Goal: Information Seeking & Learning: Learn about a topic

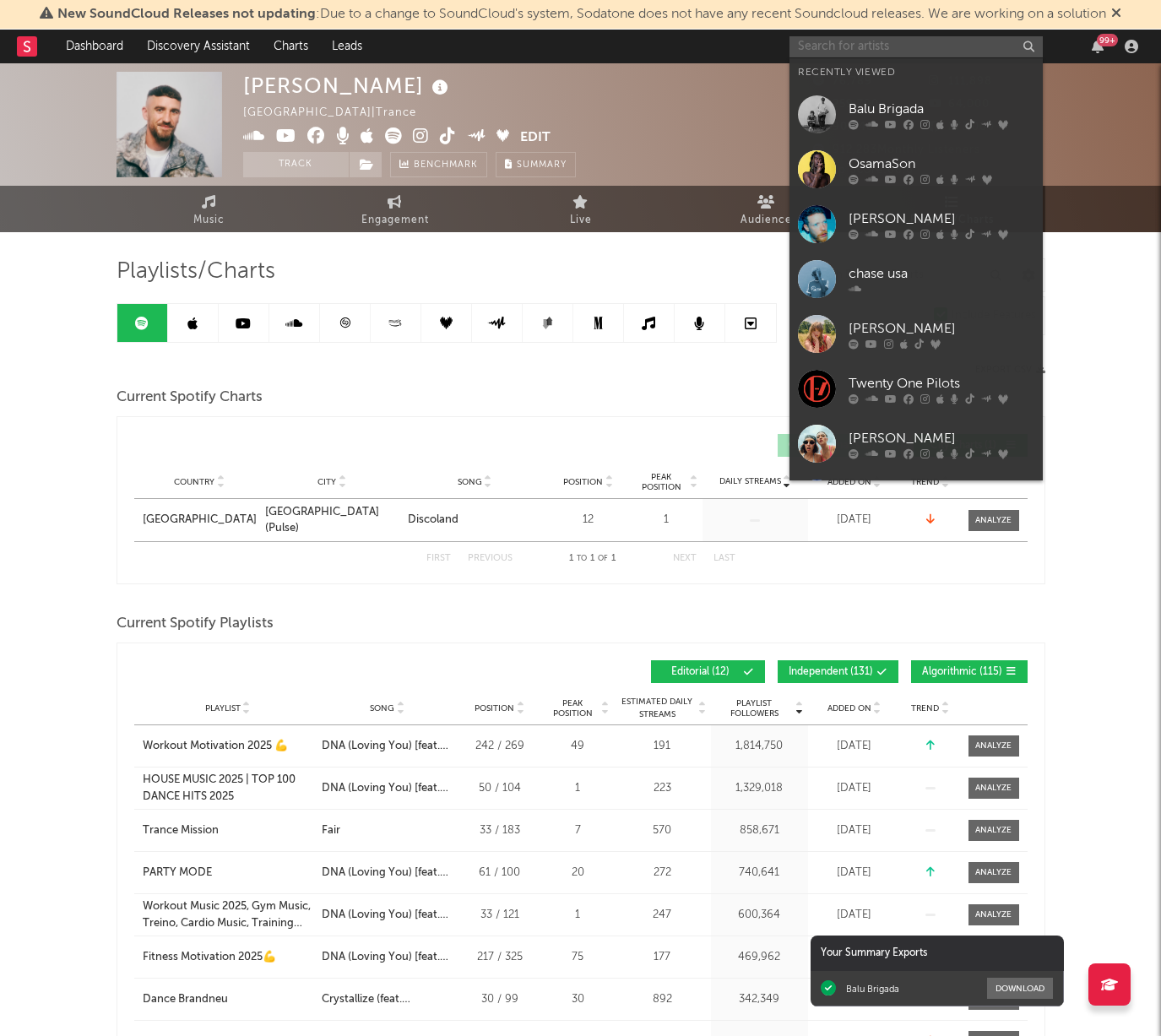
click at [943, 46] on input "text" at bounding box center [916, 46] width 254 height 21
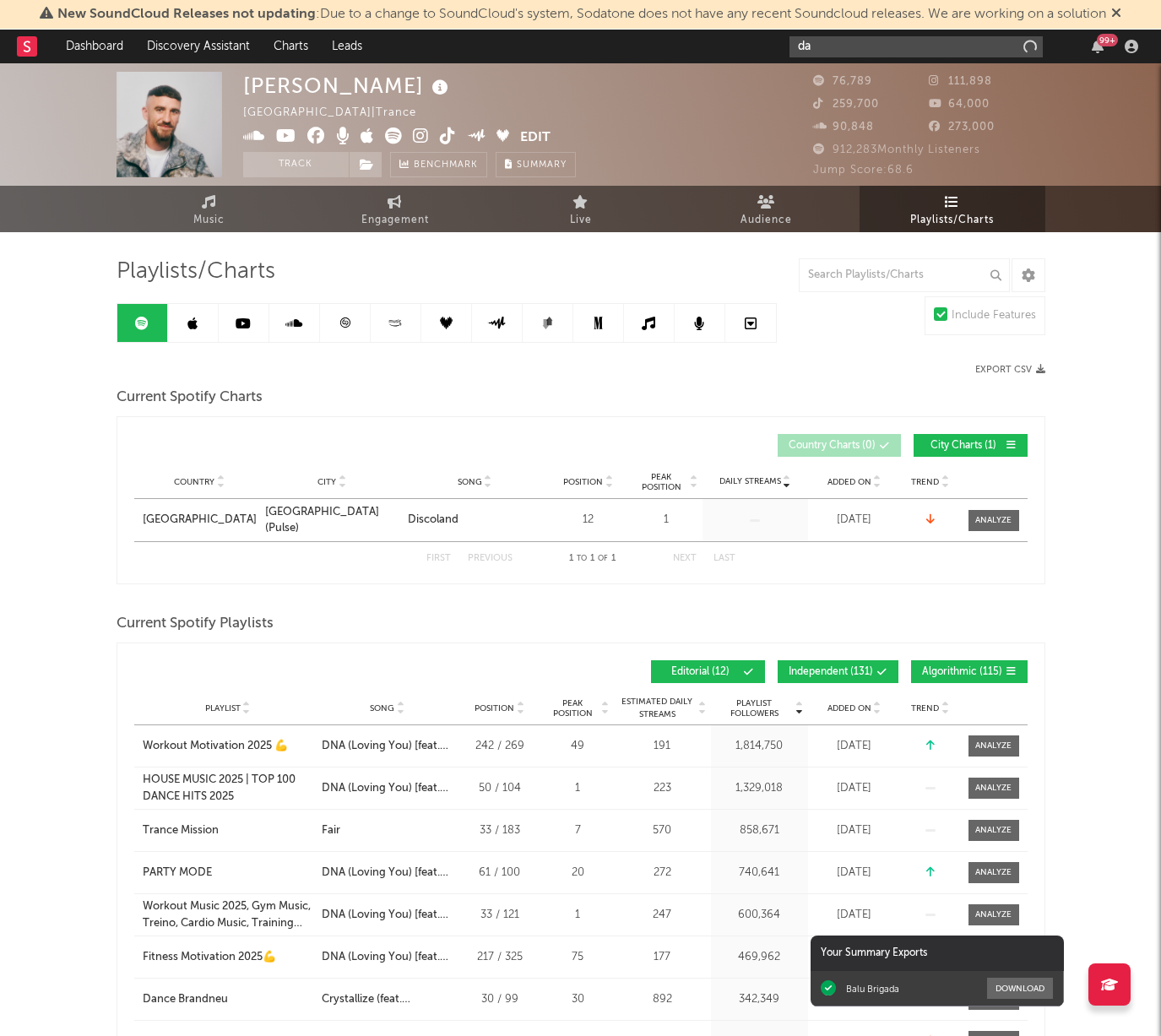
type input "d"
type input "for.opal"
click at [960, 71] on div "For Opal" at bounding box center [942, 81] width 186 height 21
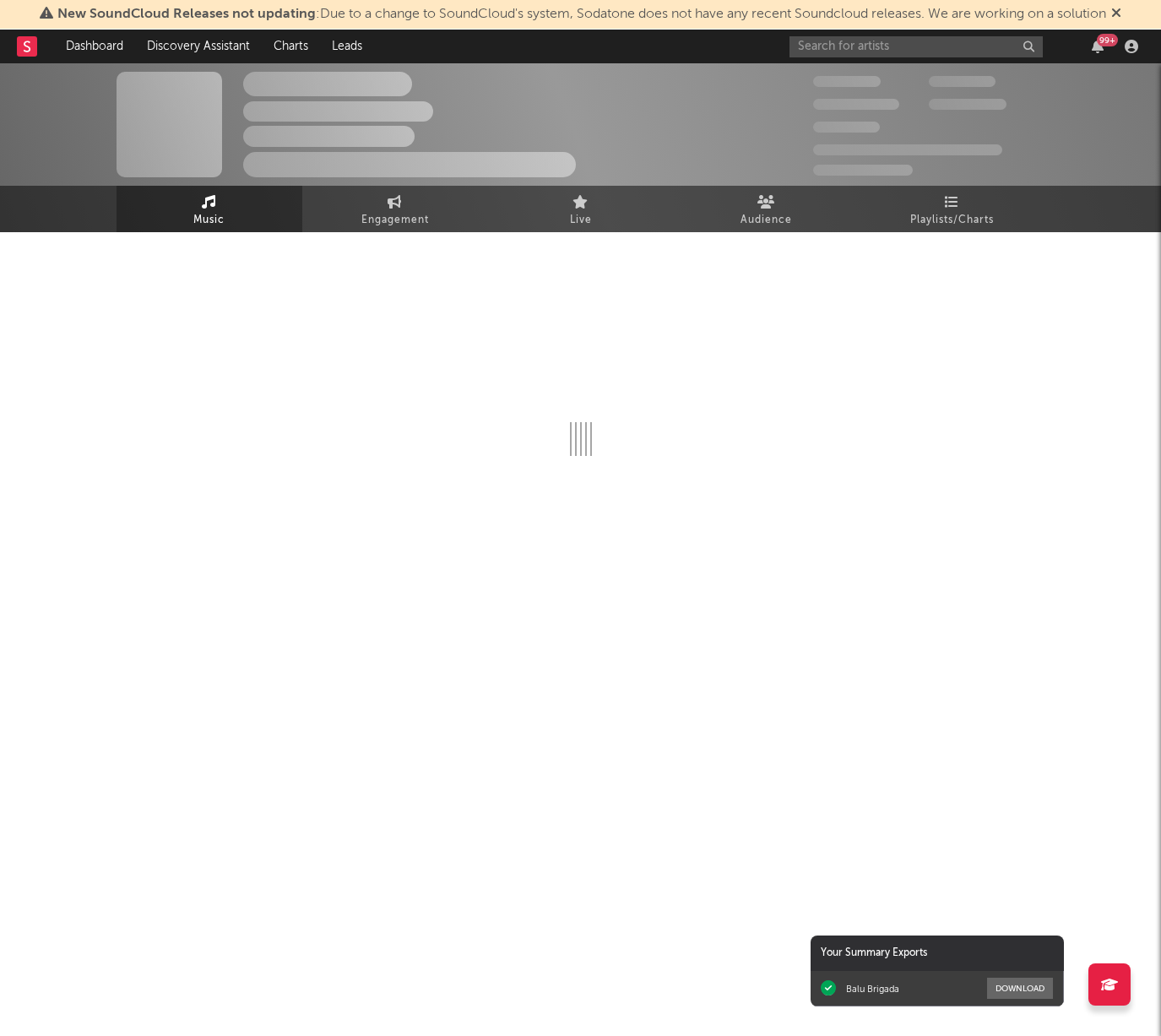
select select "1w"
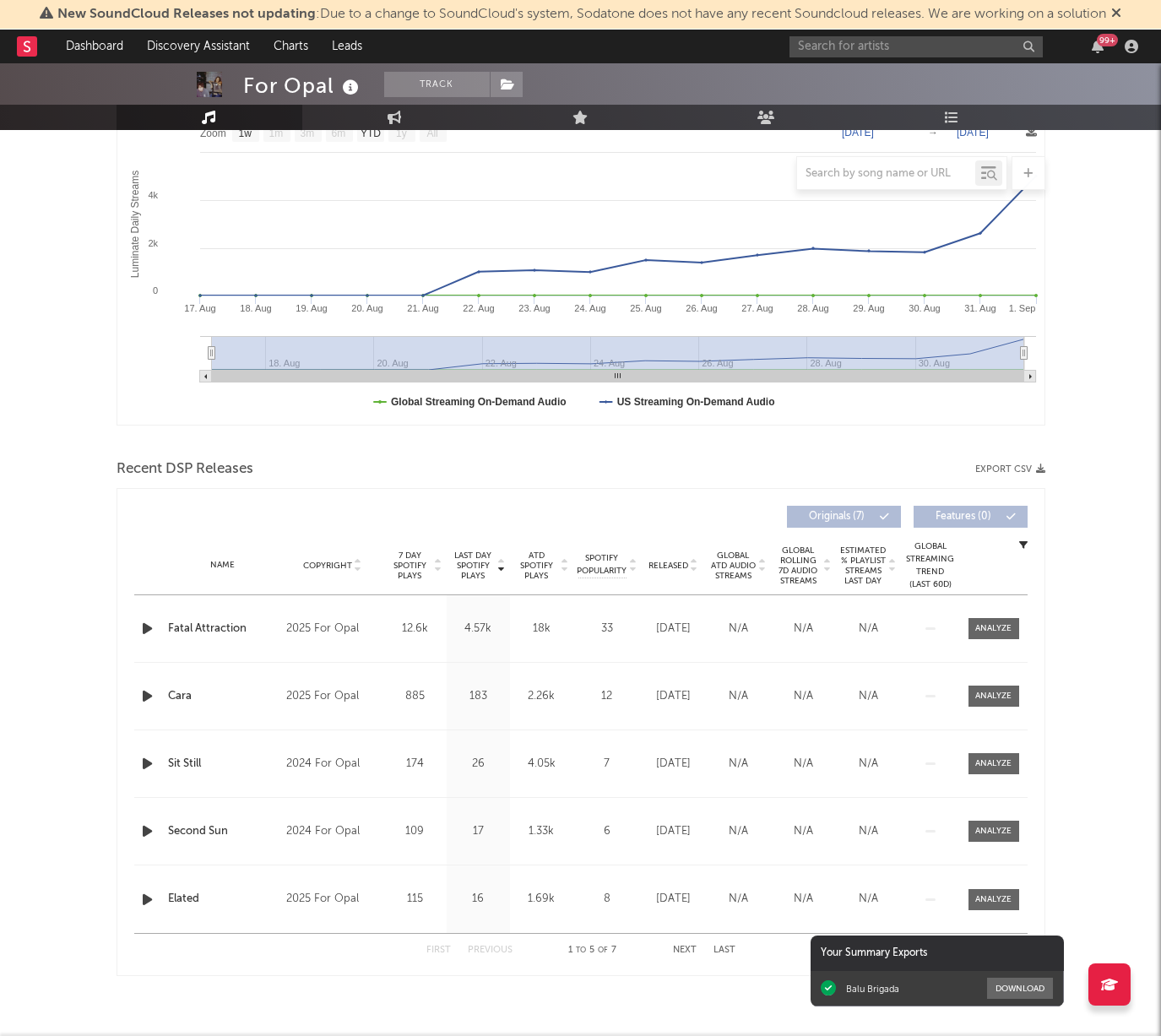
scroll to position [298, 0]
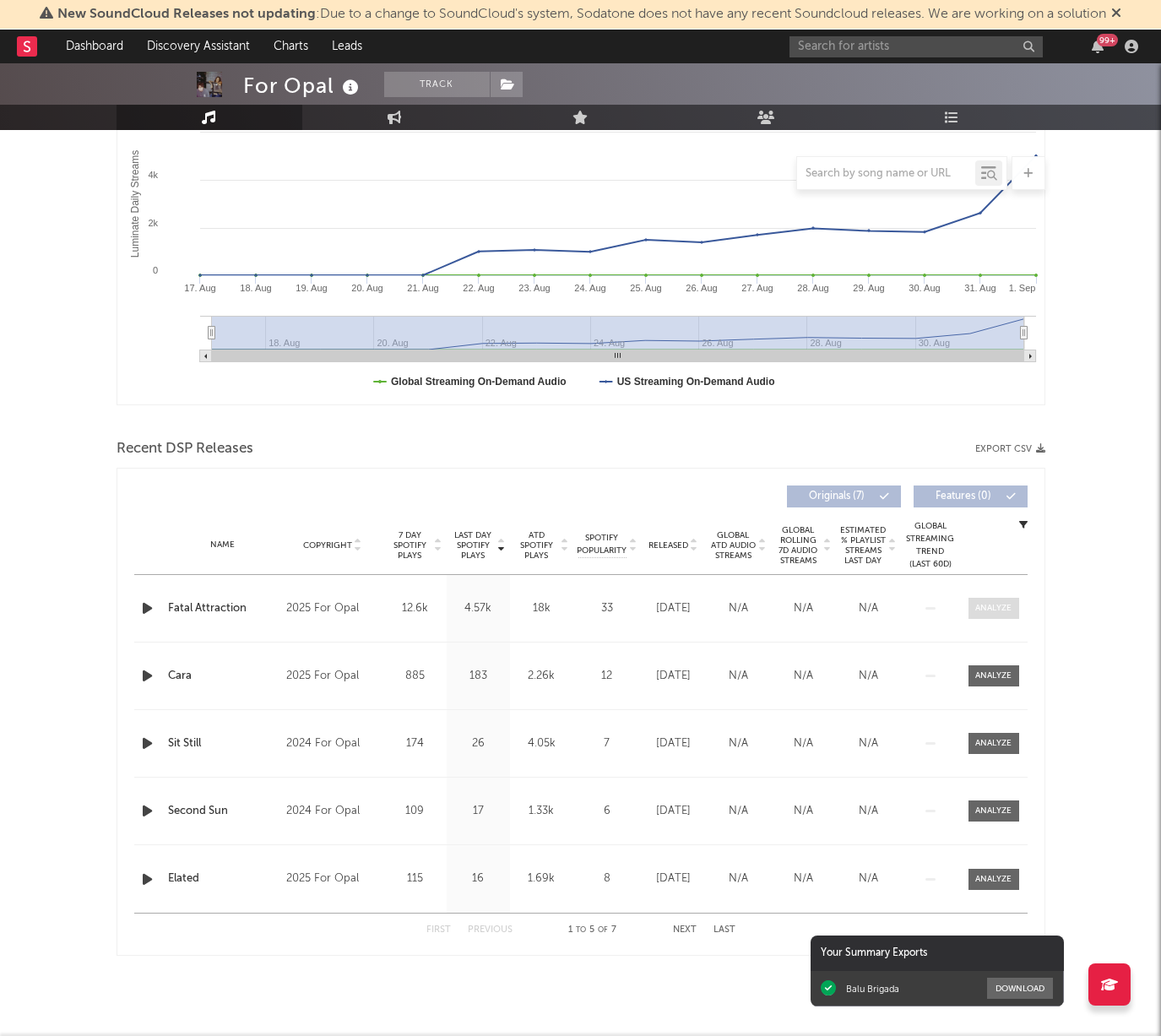
click at [1002, 613] on div at bounding box center [993, 608] width 36 height 13
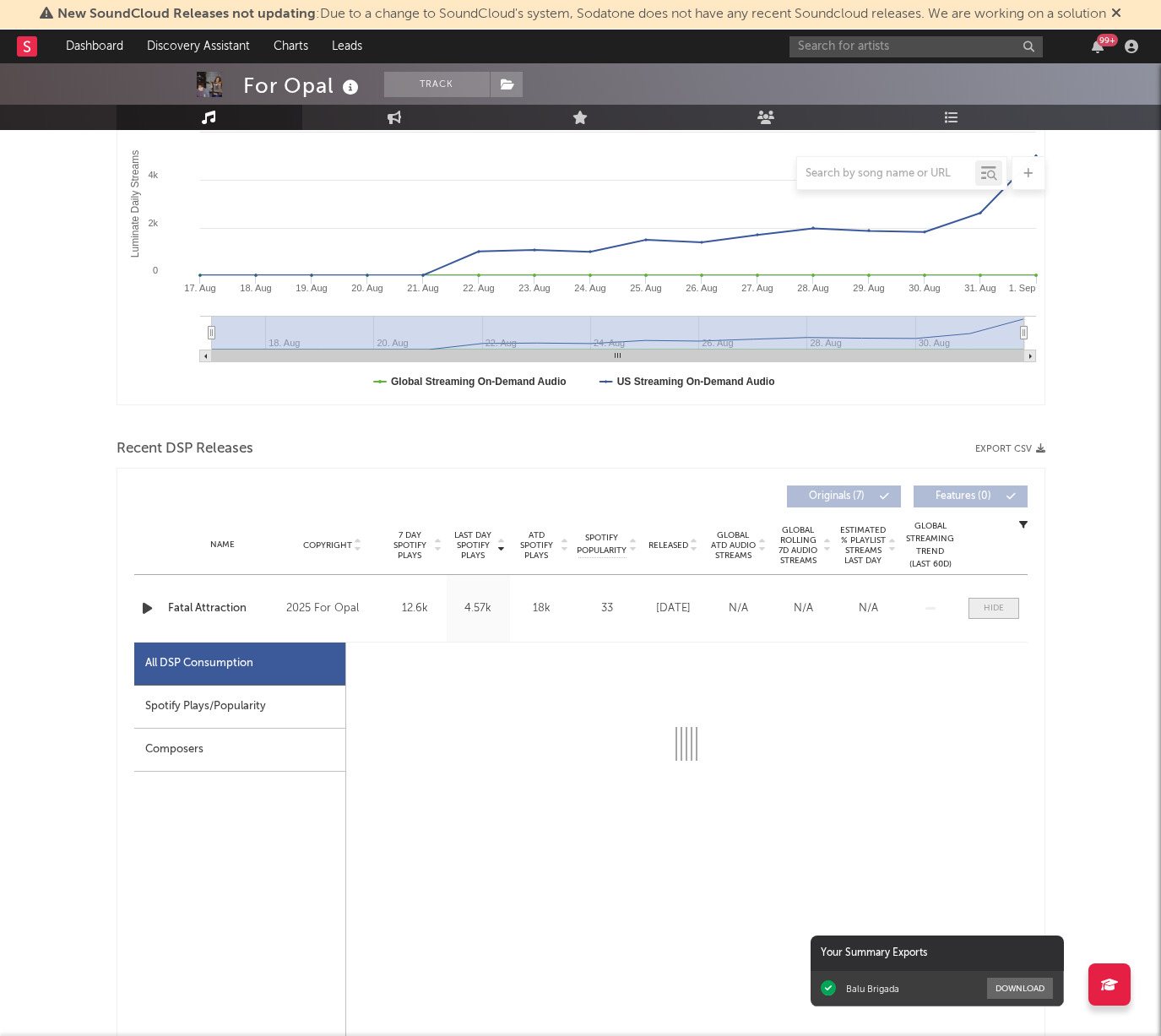
select select "1w"
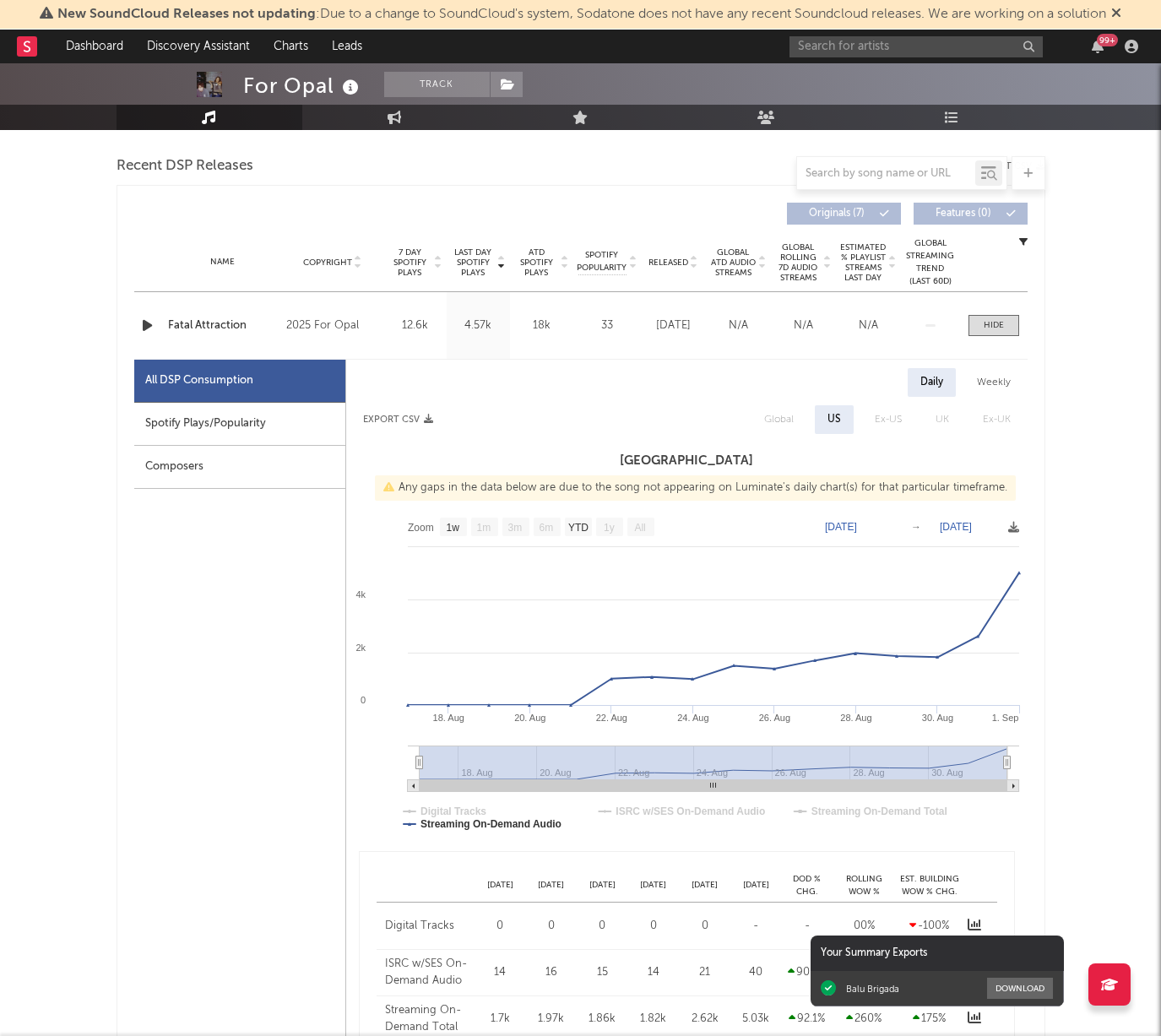
scroll to position [460, 0]
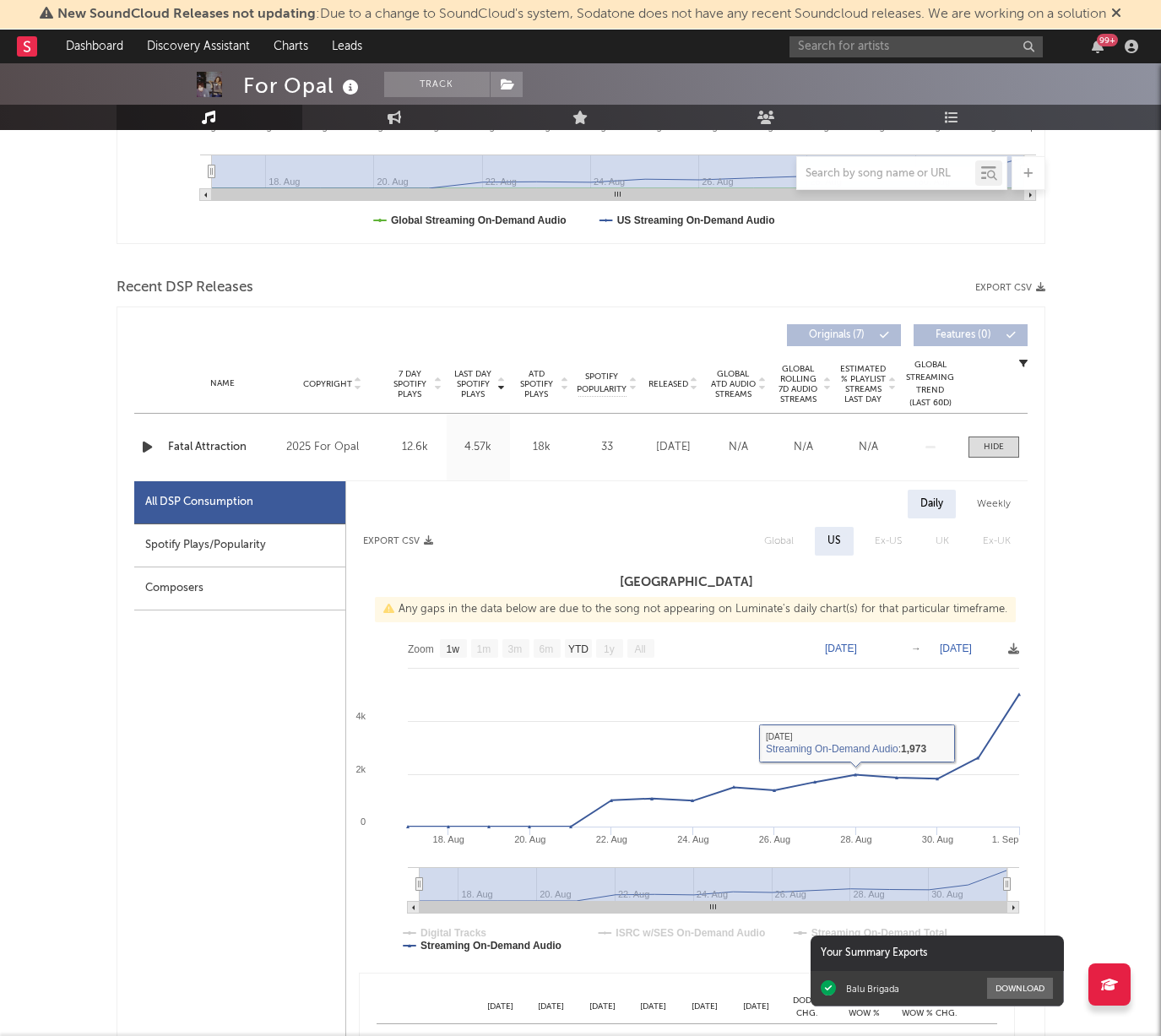
click at [247, 550] on div "Spotify Plays/Popularity" at bounding box center [240, 545] width 211 height 43
select select "1w"
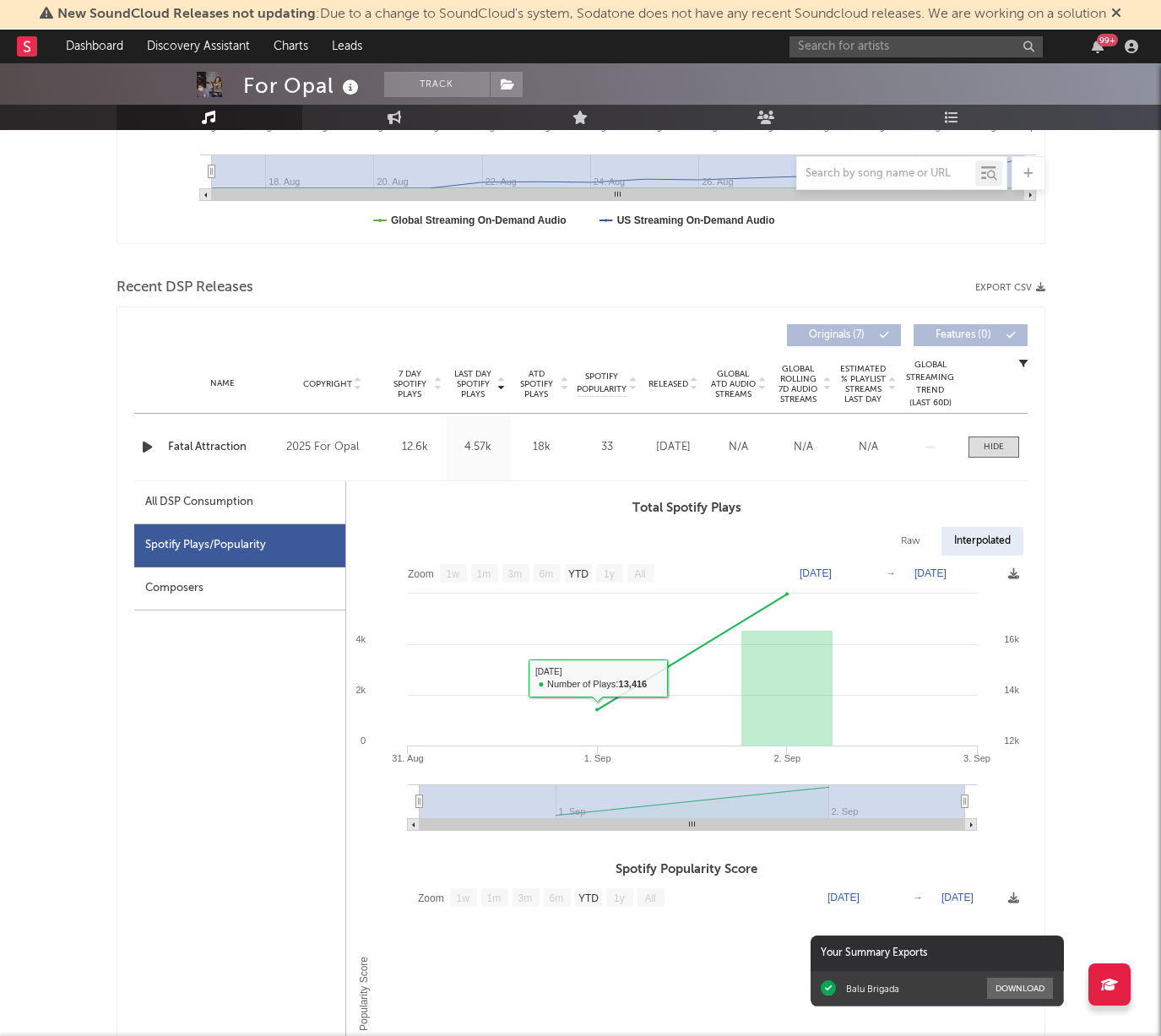
click at [279, 592] on div "Composers" at bounding box center [240, 588] width 211 height 43
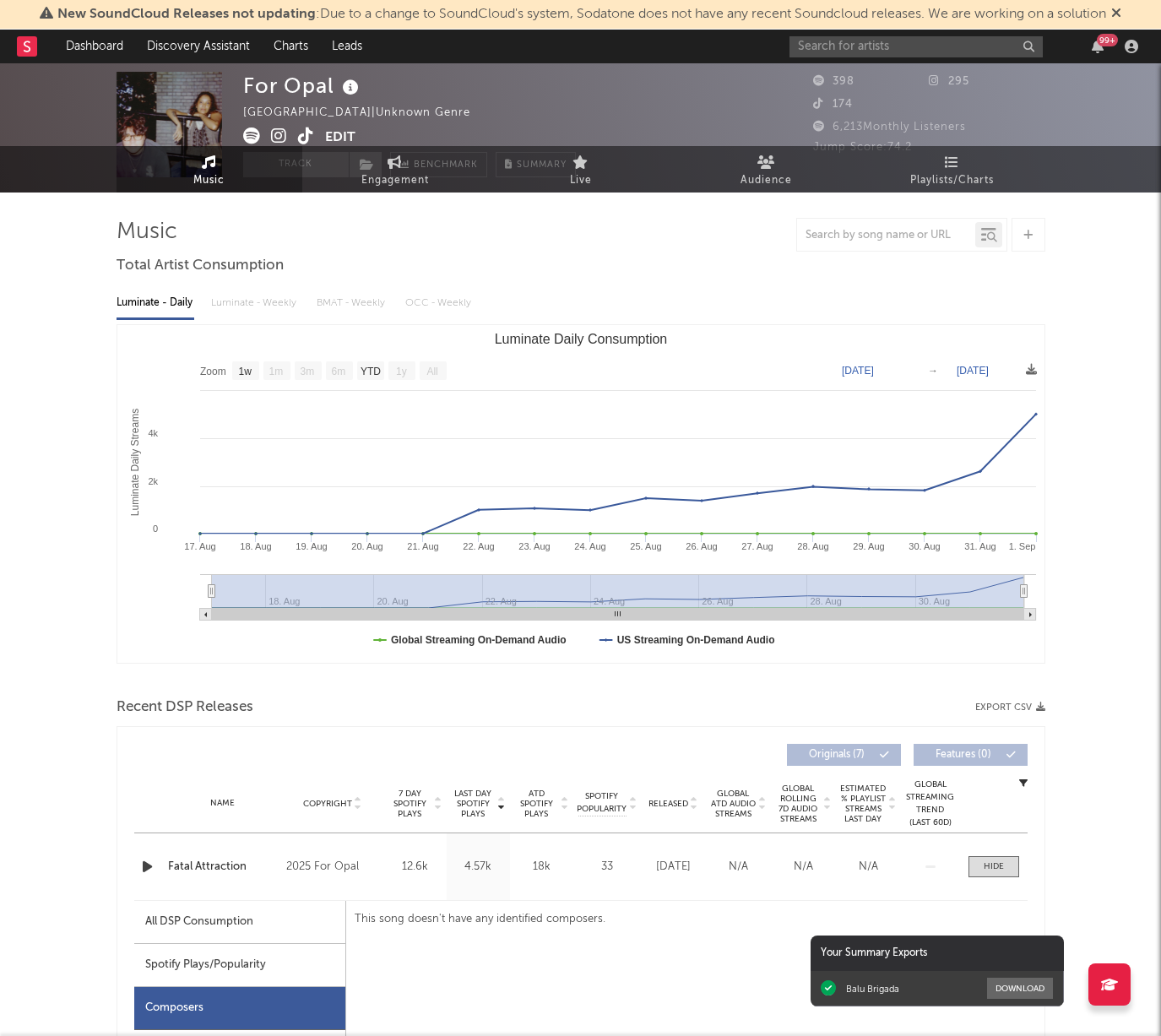
scroll to position [0, 0]
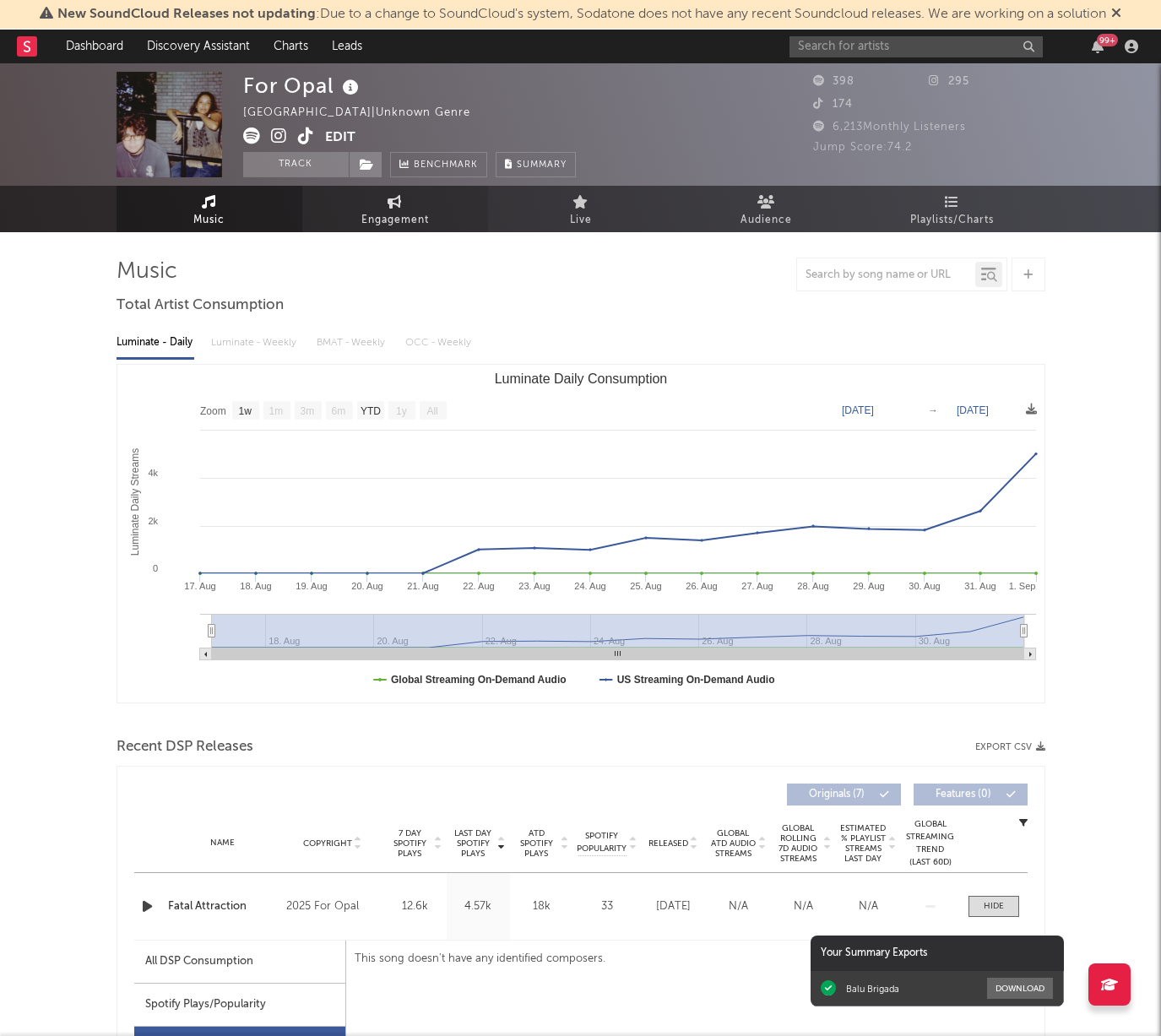
click at [398, 208] on link "Engagement" at bounding box center [395, 209] width 186 height 46
select select "1w"
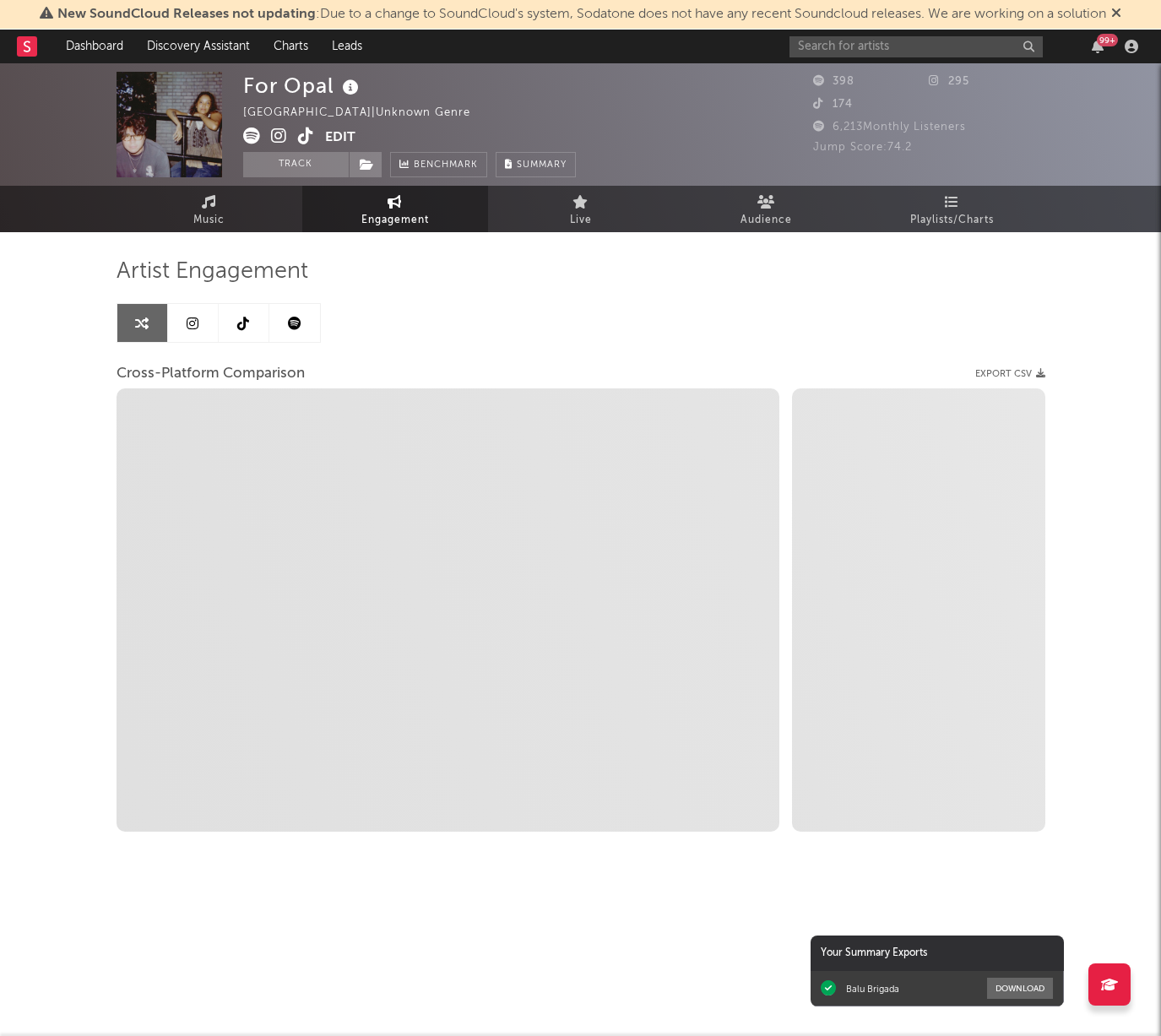
select select "1m"
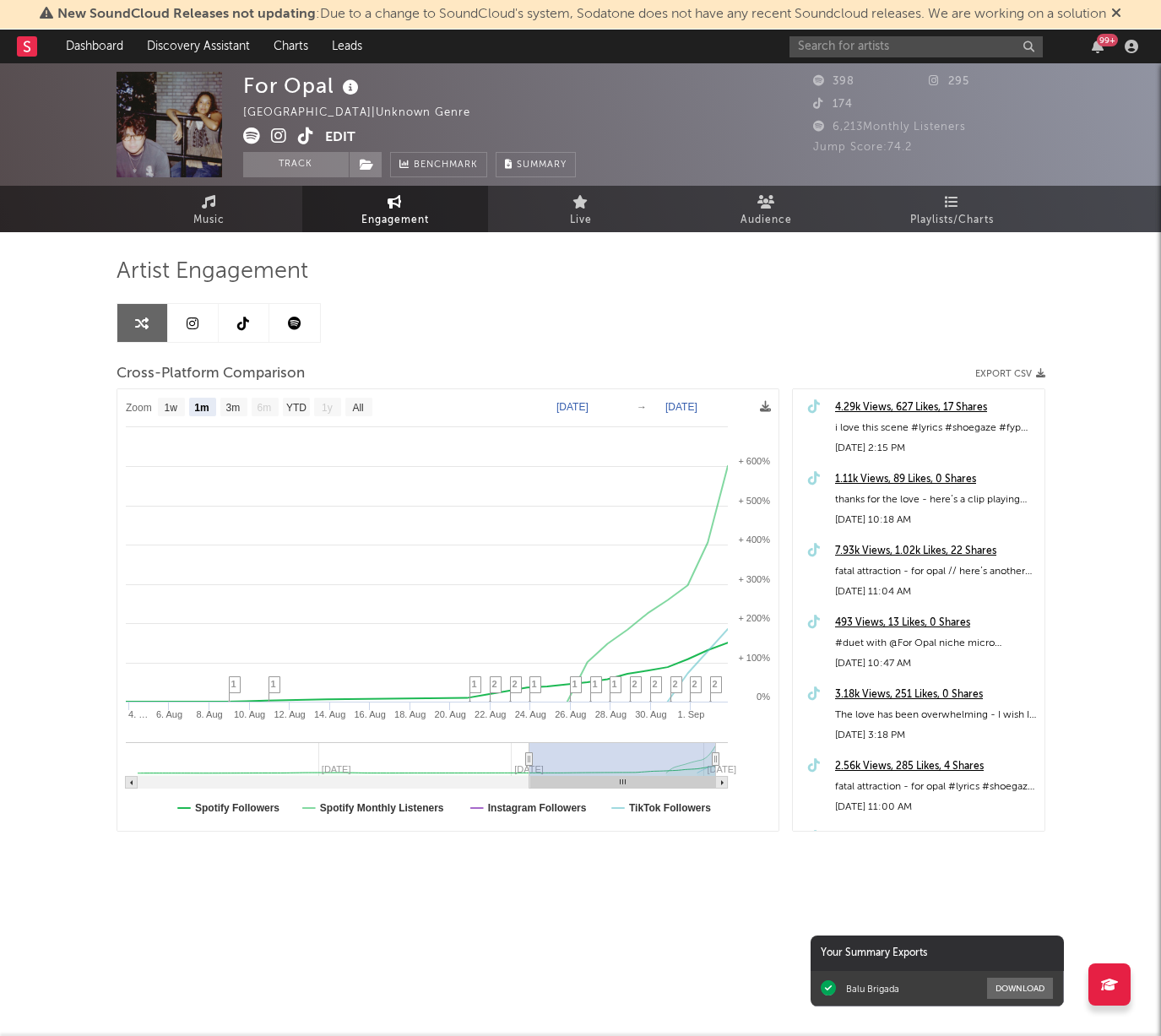
click at [199, 333] on link at bounding box center [193, 323] width 51 height 38
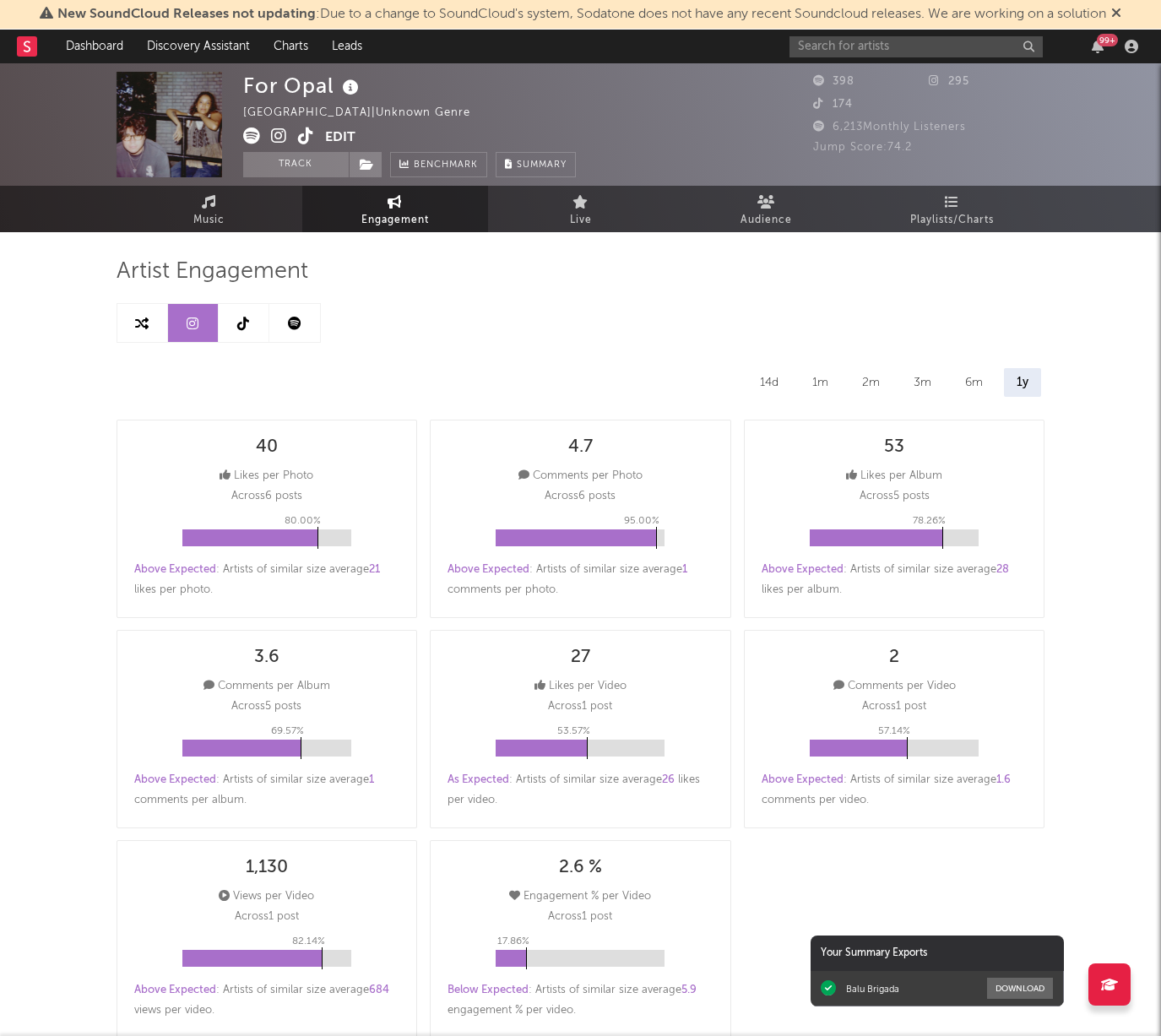
select select "1w"
click at [246, 326] on icon at bounding box center [243, 324] width 12 height 14
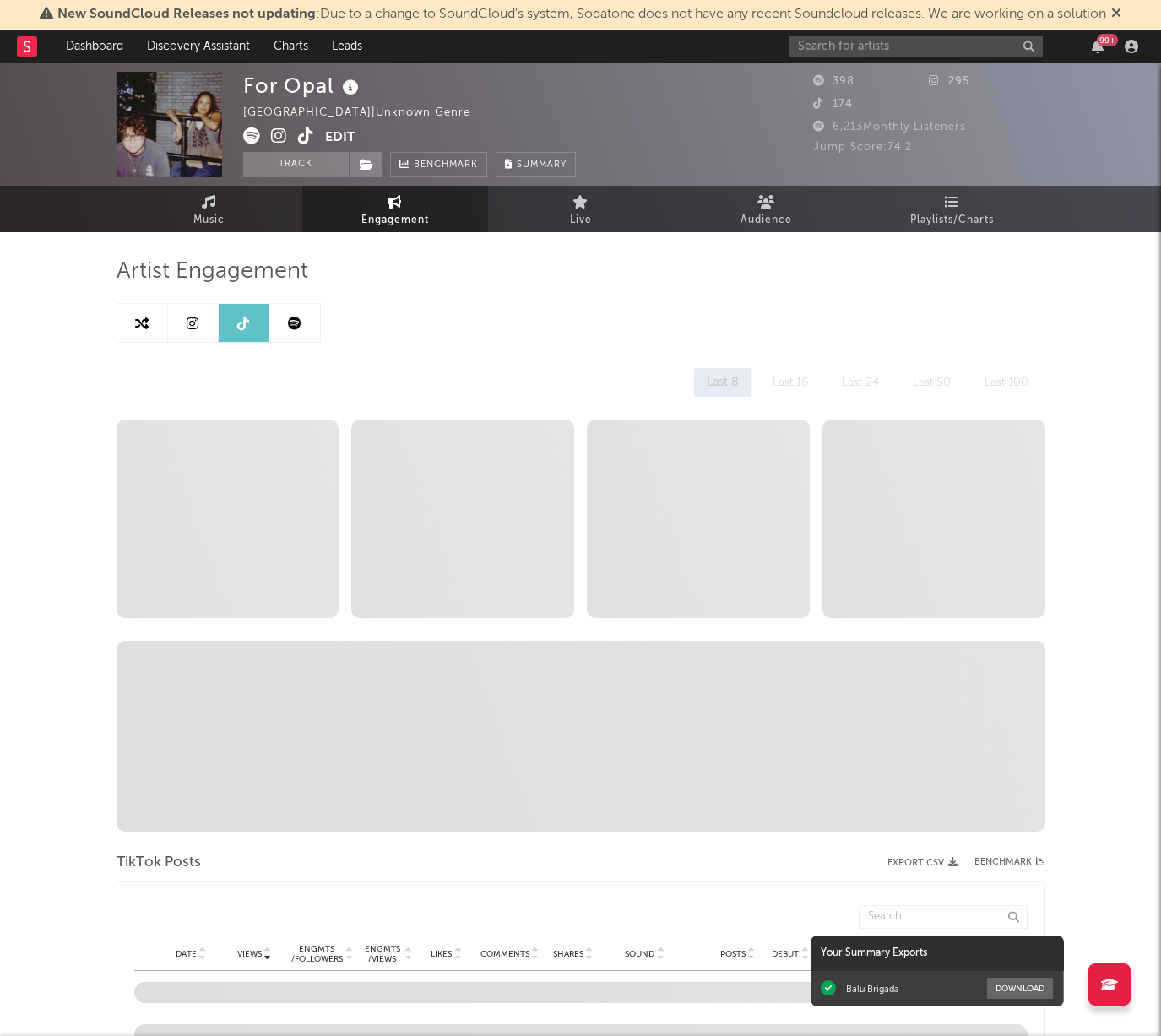
select select "1w"
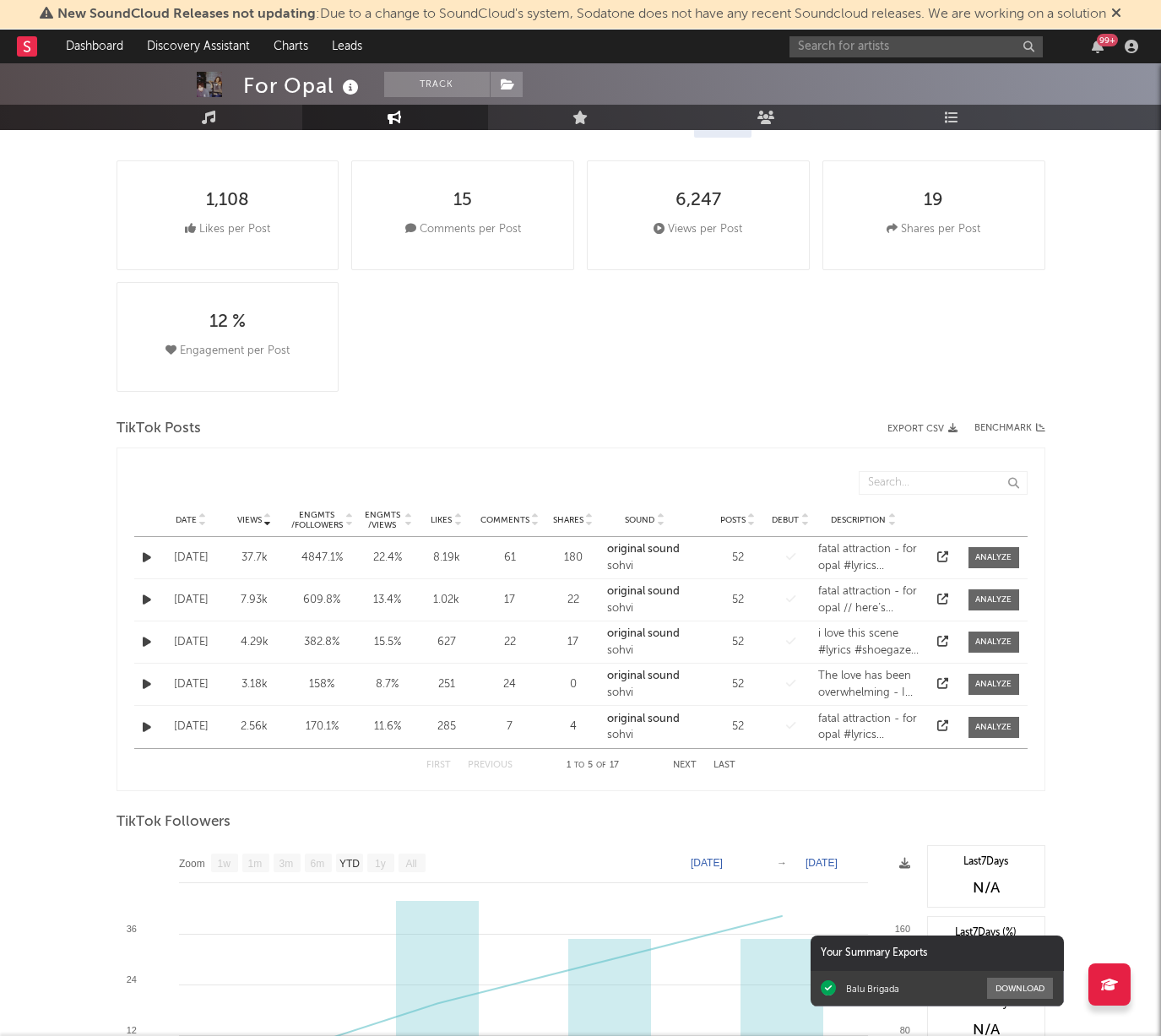
scroll to position [265, 0]
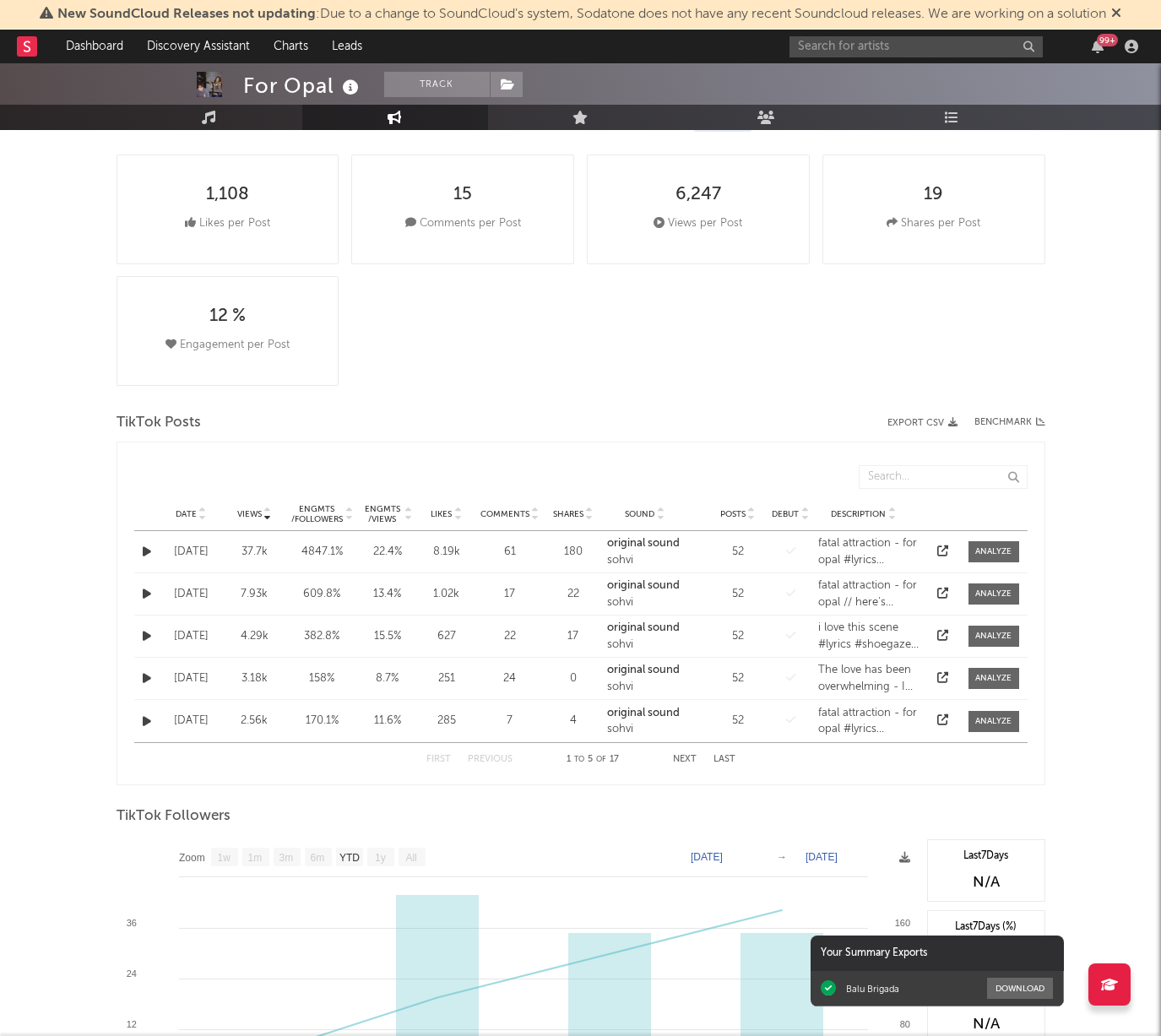
click at [146, 550] on icon "button" at bounding box center [147, 552] width 9 height 11
click at [149, 553] on icon "button" at bounding box center [147, 552] width 9 height 11
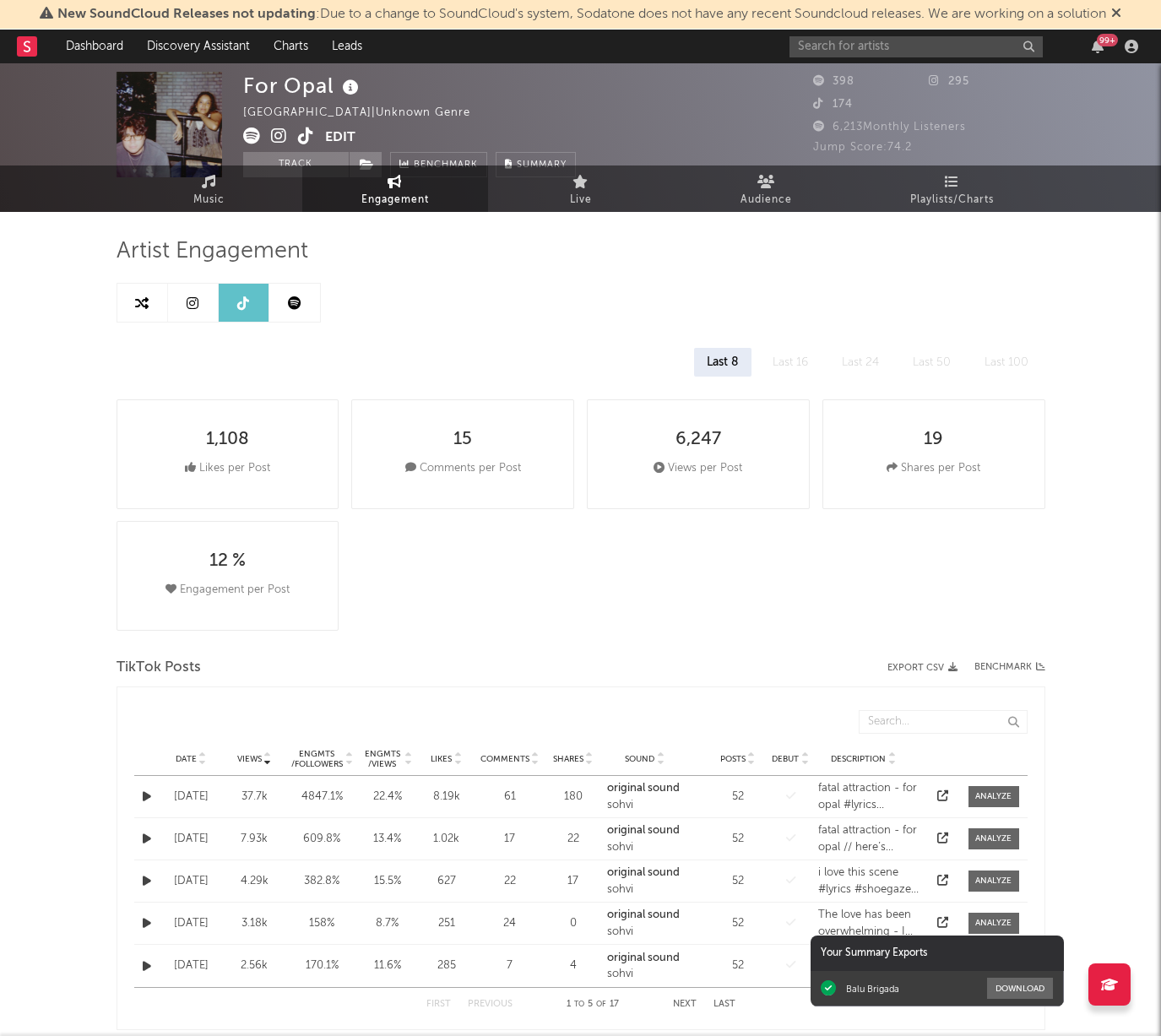
scroll to position [0, 0]
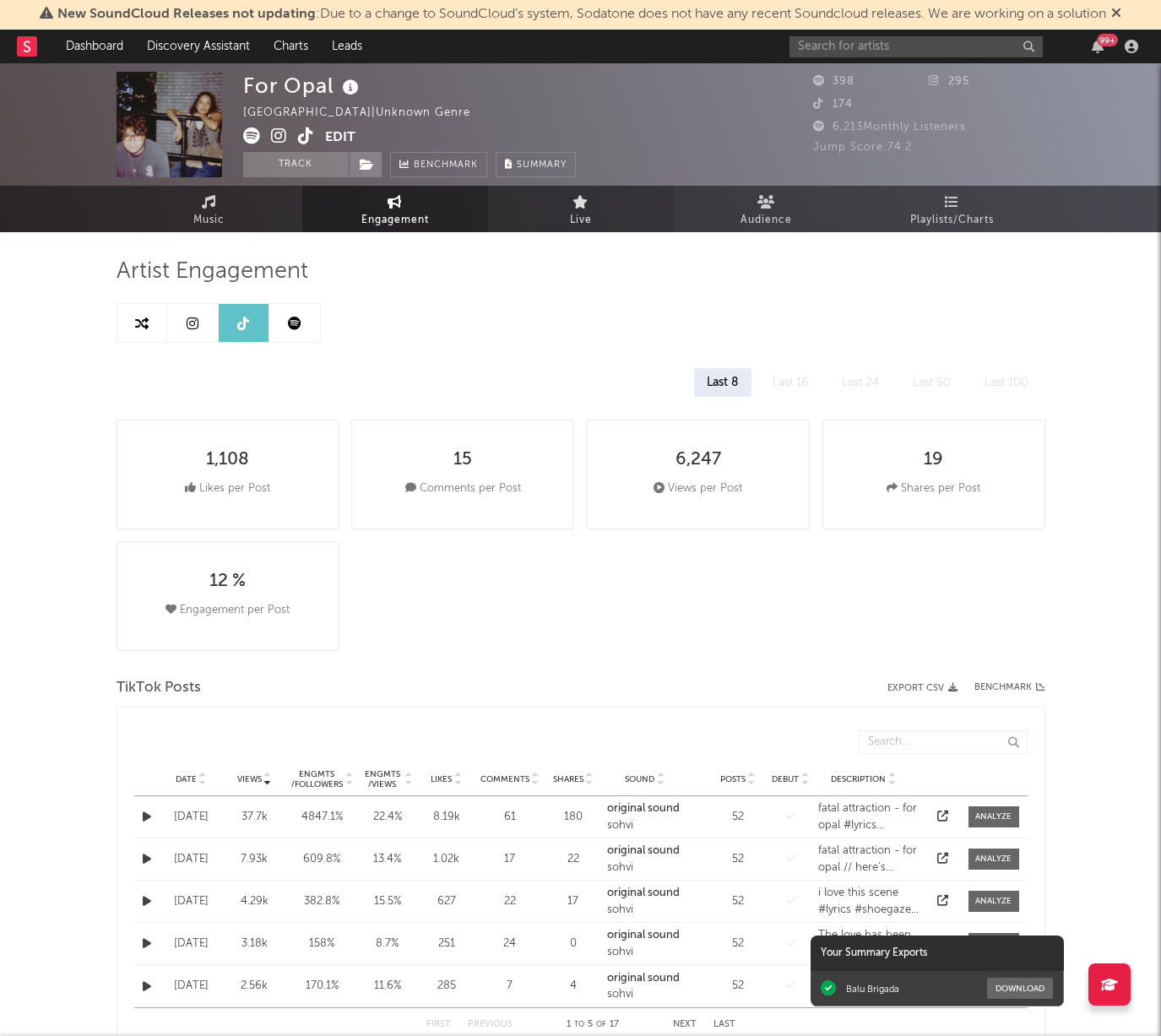
click at [585, 219] on span "Live" at bounding box center [581, 221] width 22 height 21
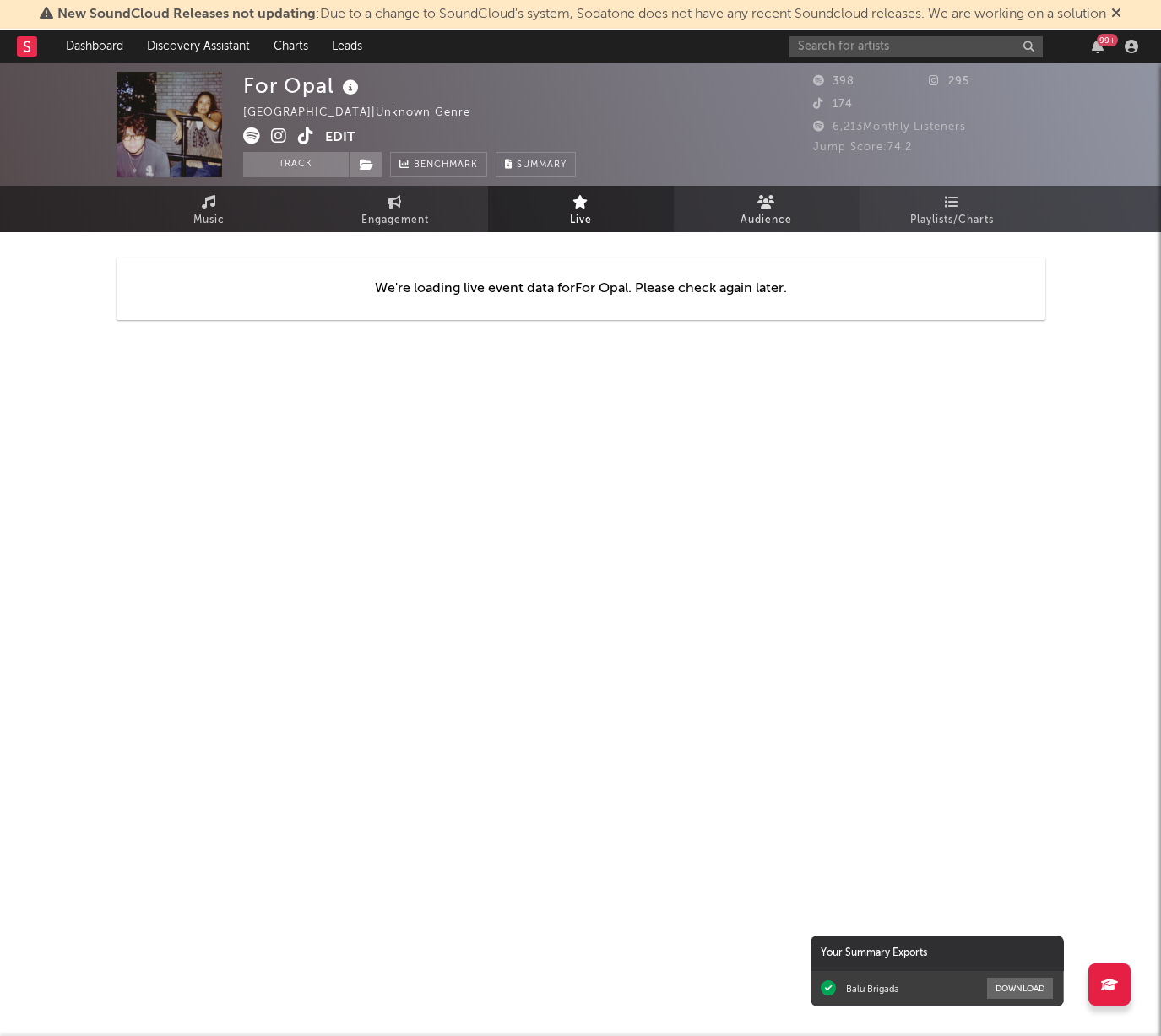
click at [742, 219] on span "Audience" at bounding box center [767, 221] width 52 height 21
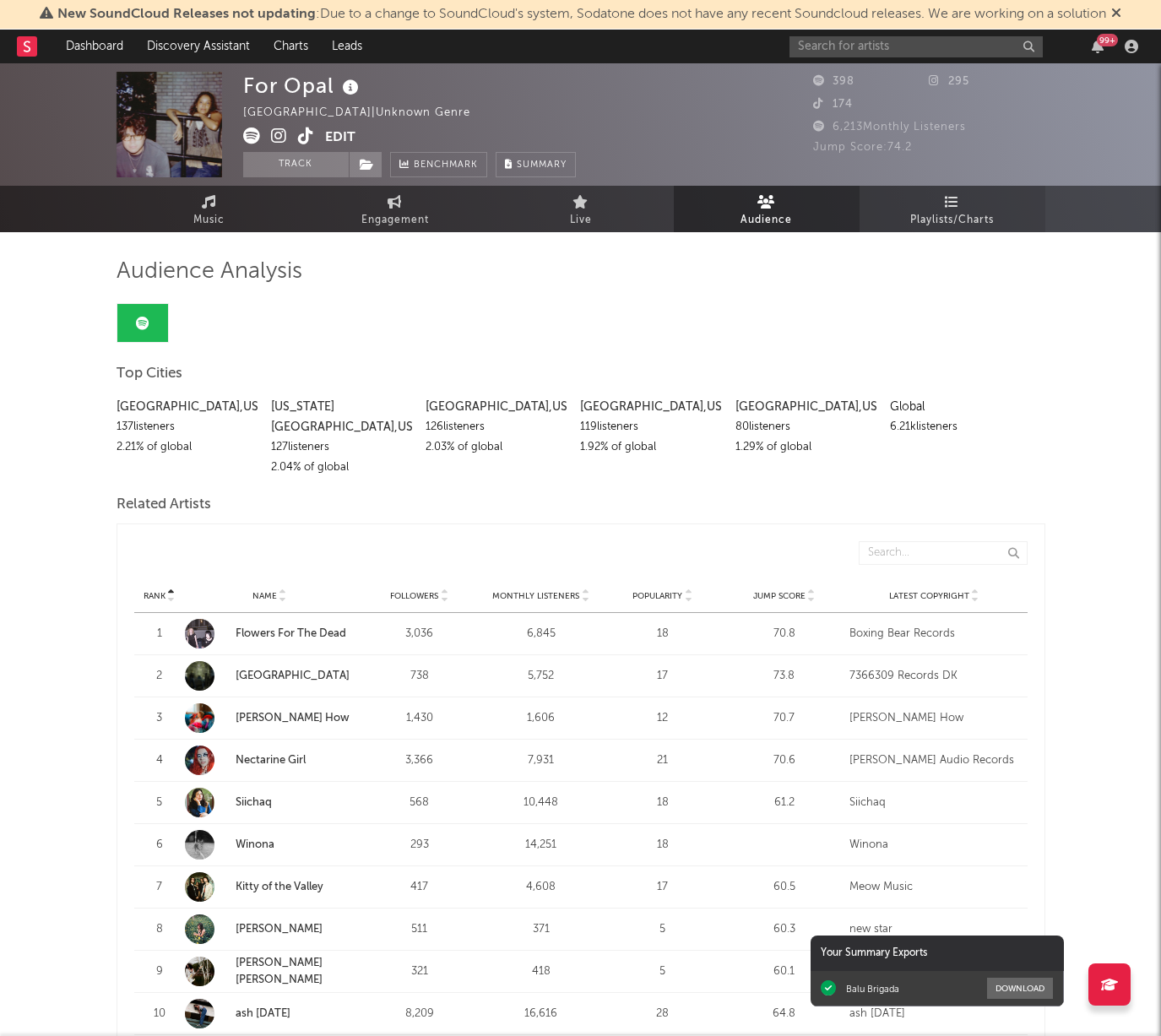
click at [942, 206] on link "Playlists/Charts" at bounding box center [953, 209] width 186 height 46
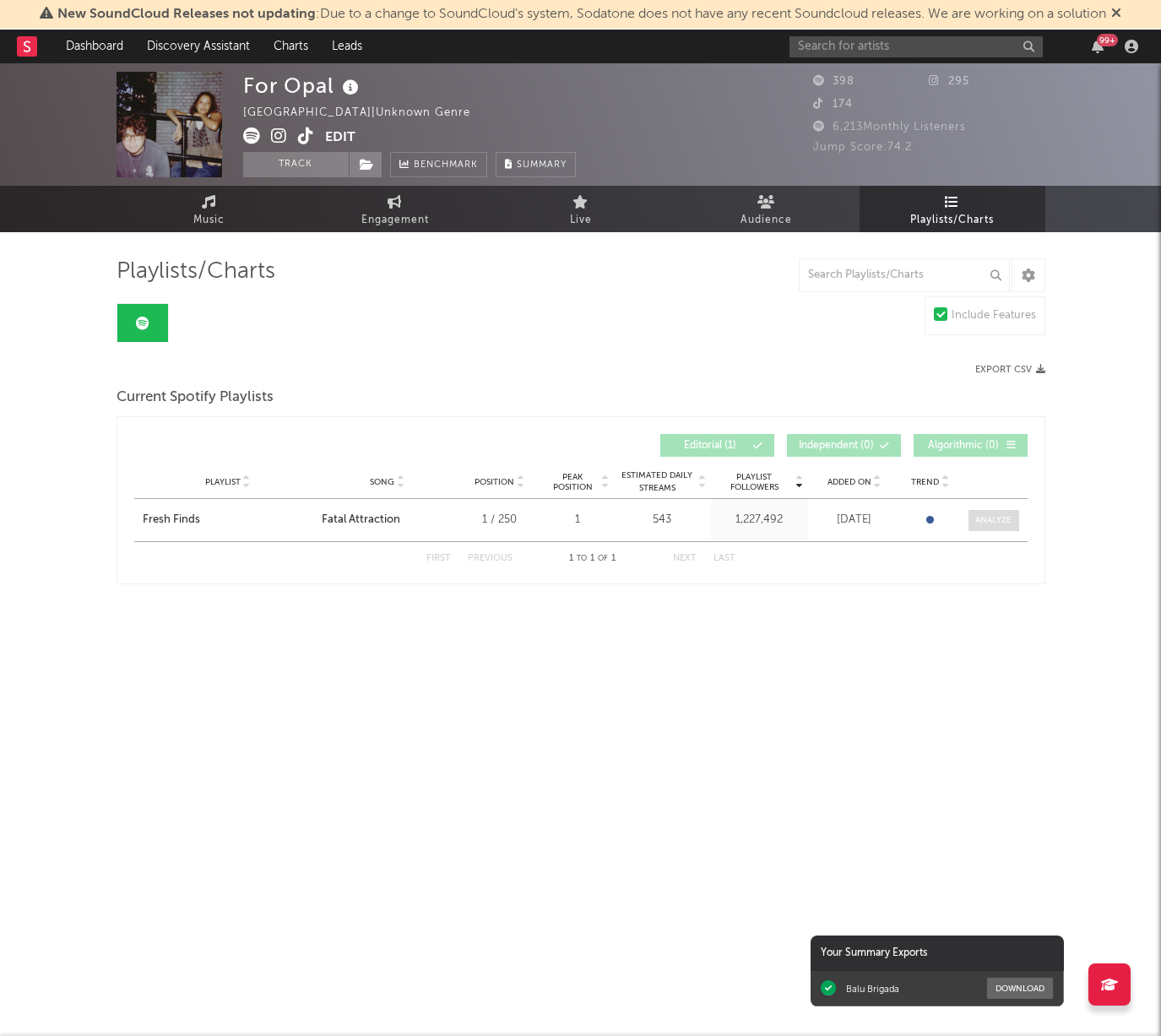
click at [984, 523] on div at bounding box center [993, 521] width 36 height 13
select select "1w"
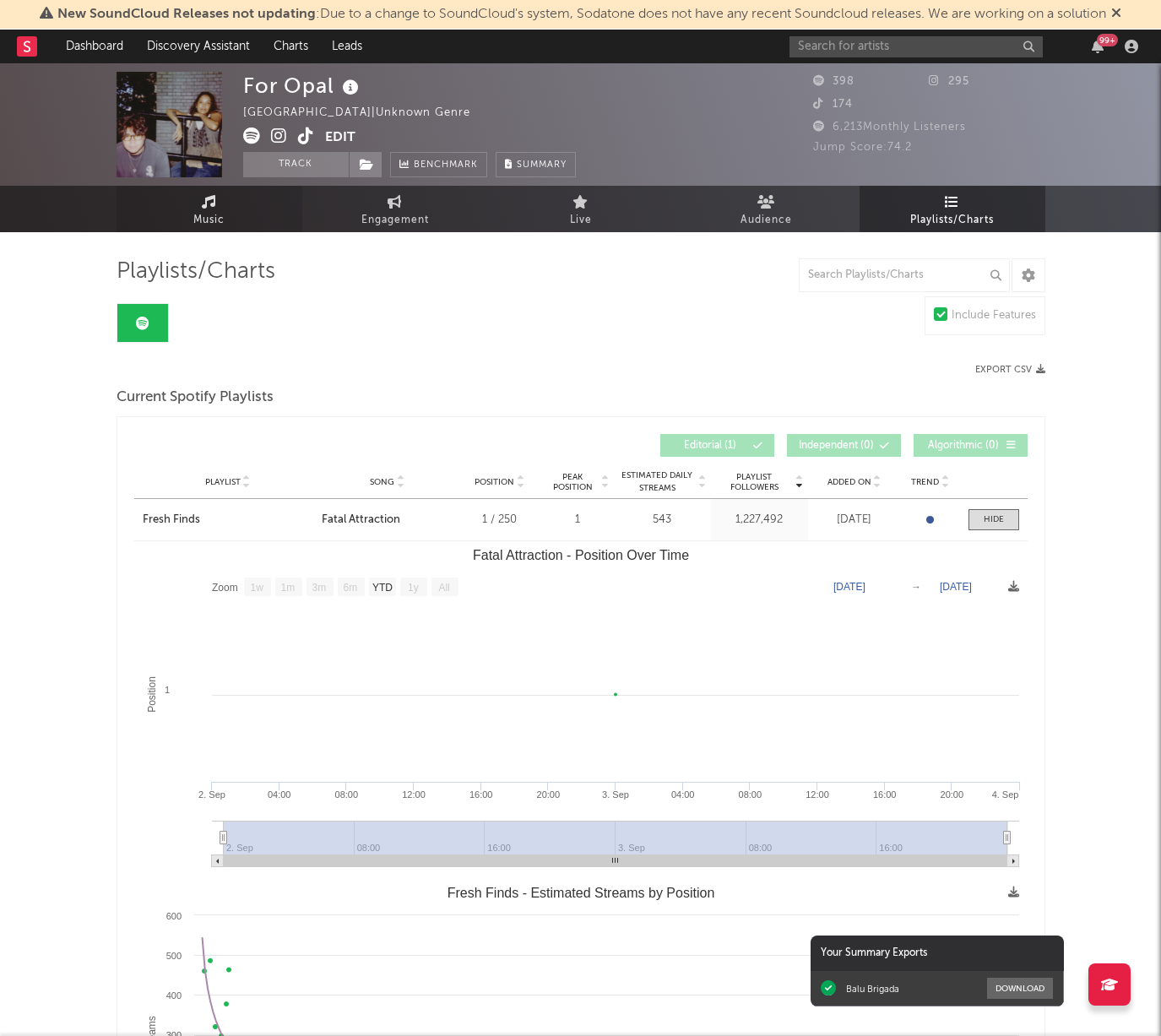
click at [233, 224] on link "Music" at bounding box center [210, 209] width 186 height 46
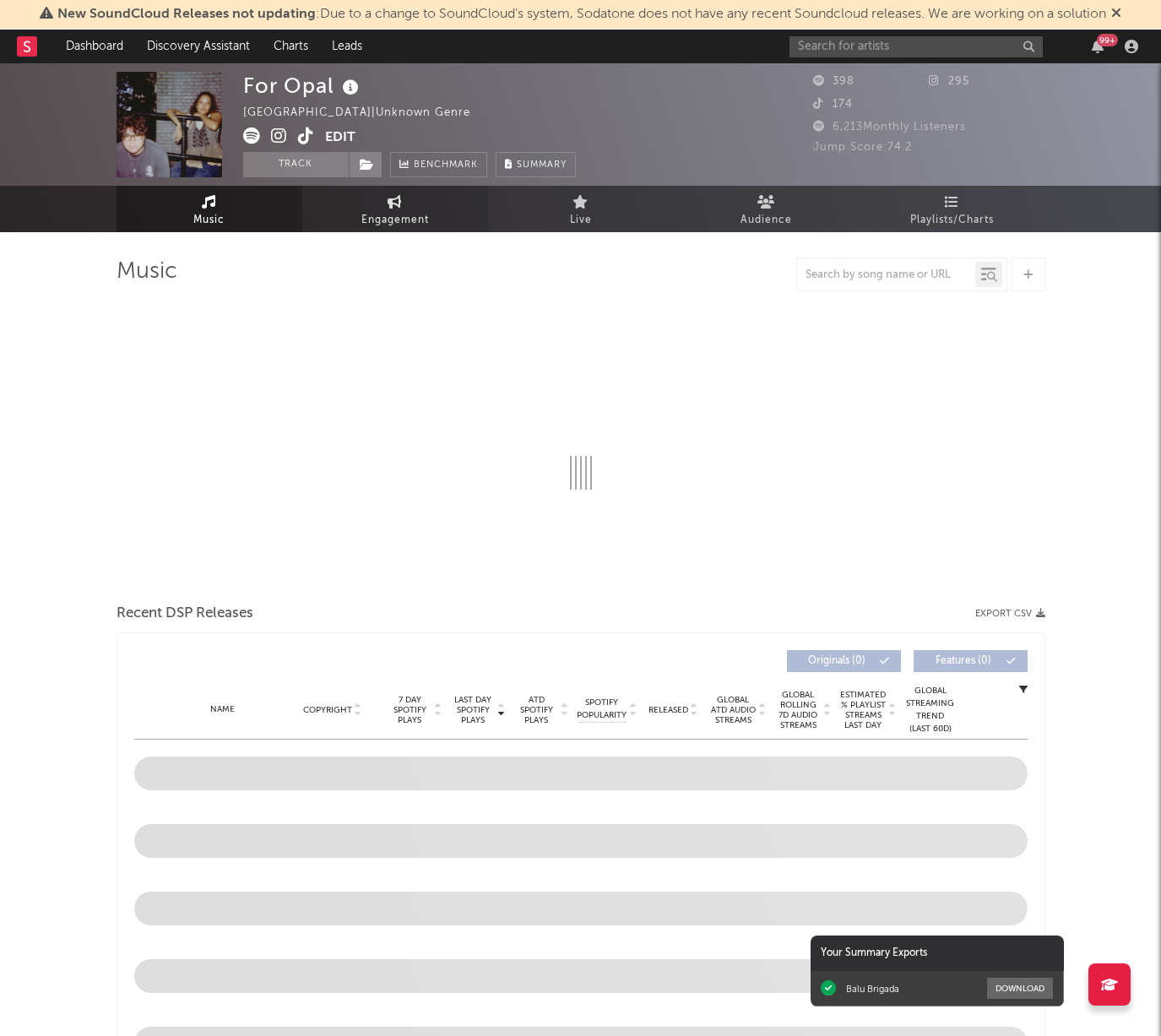
select select "1w"
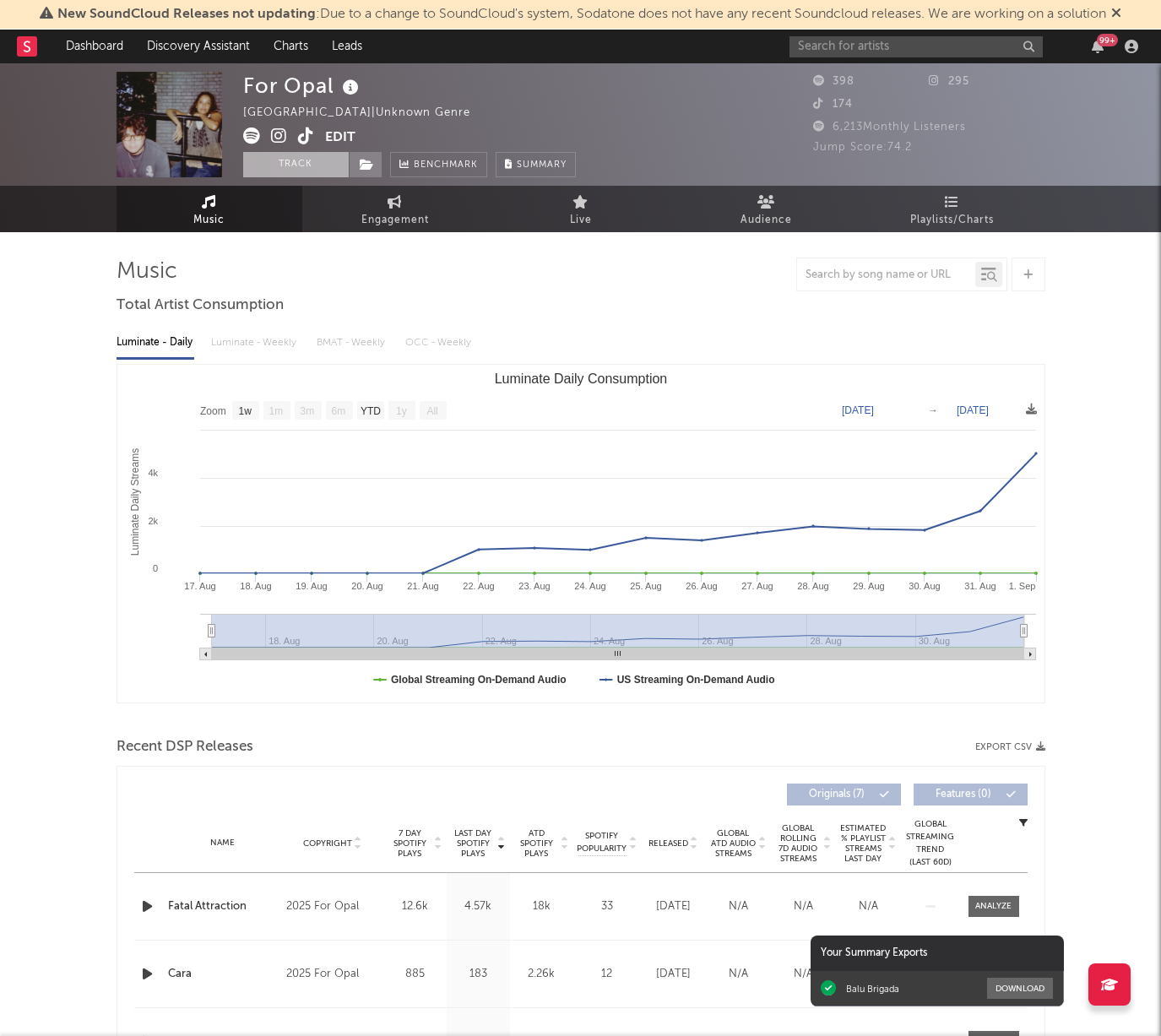
click at [295, 168] on button "Track" at bounding box center [296, 164] width 106 height 25
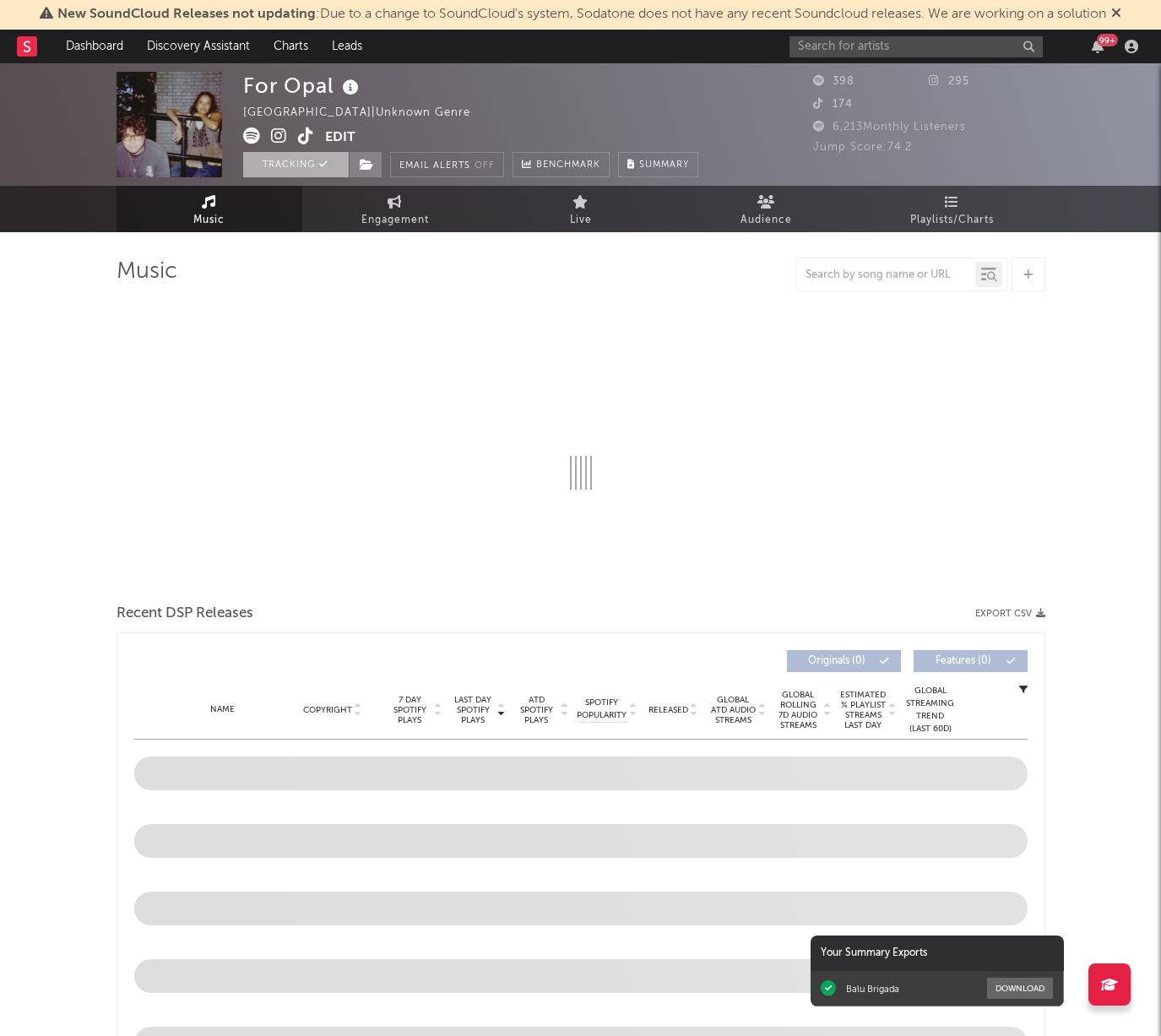
select select "1w"
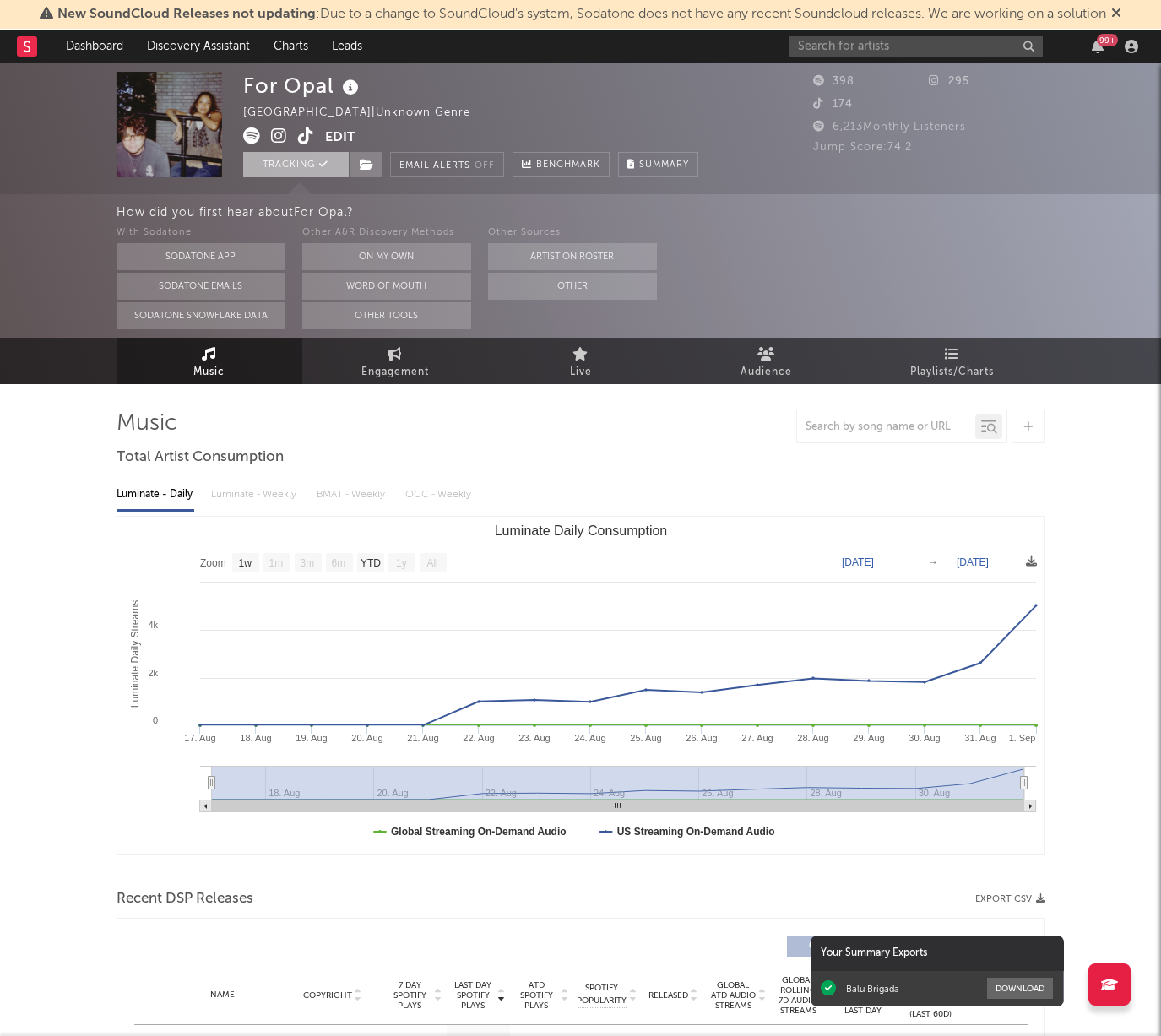
click at [295, 168] on button "Tracking" at bounding box center [296, 164] width 106 height 25
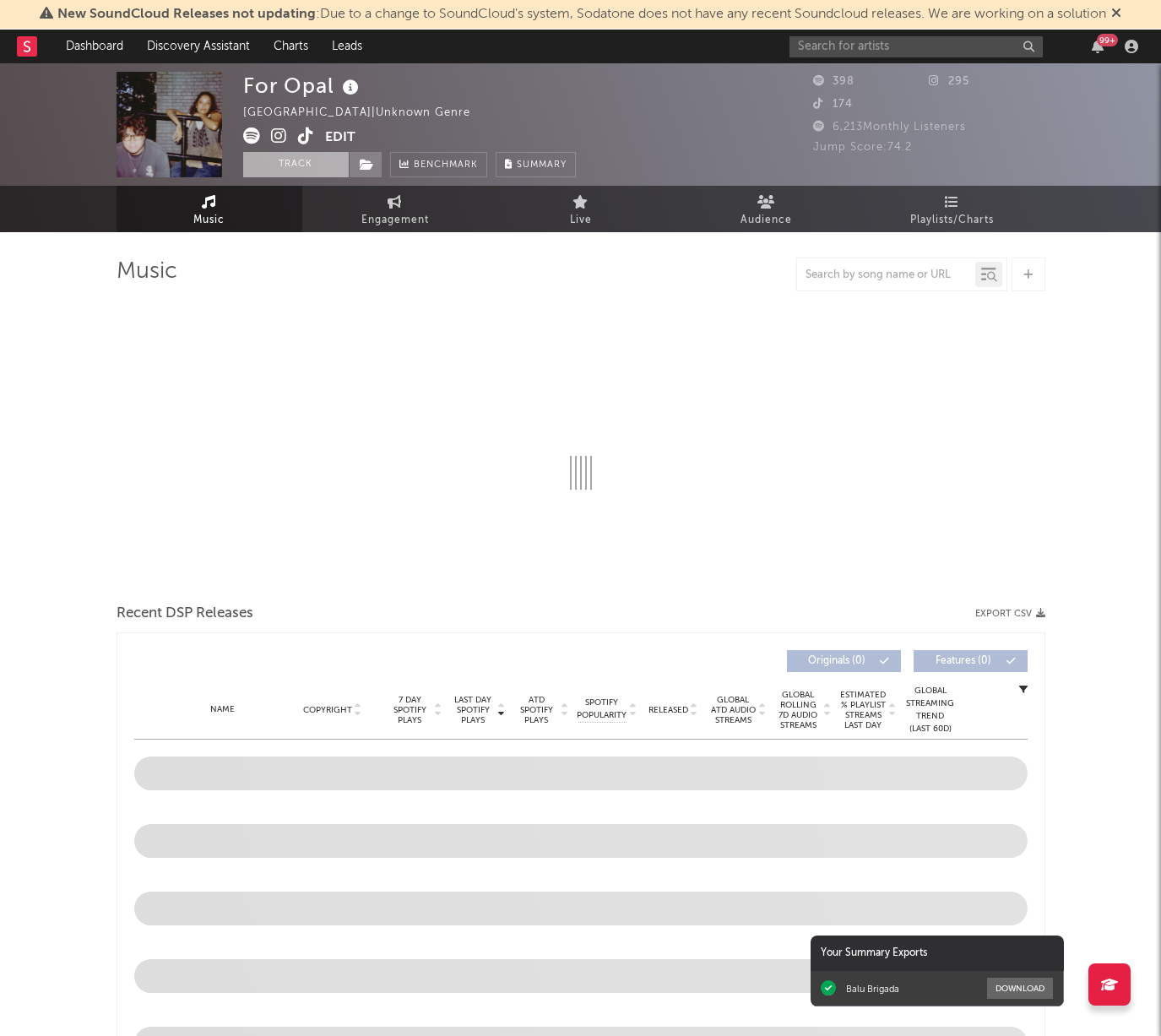
select select "1w"
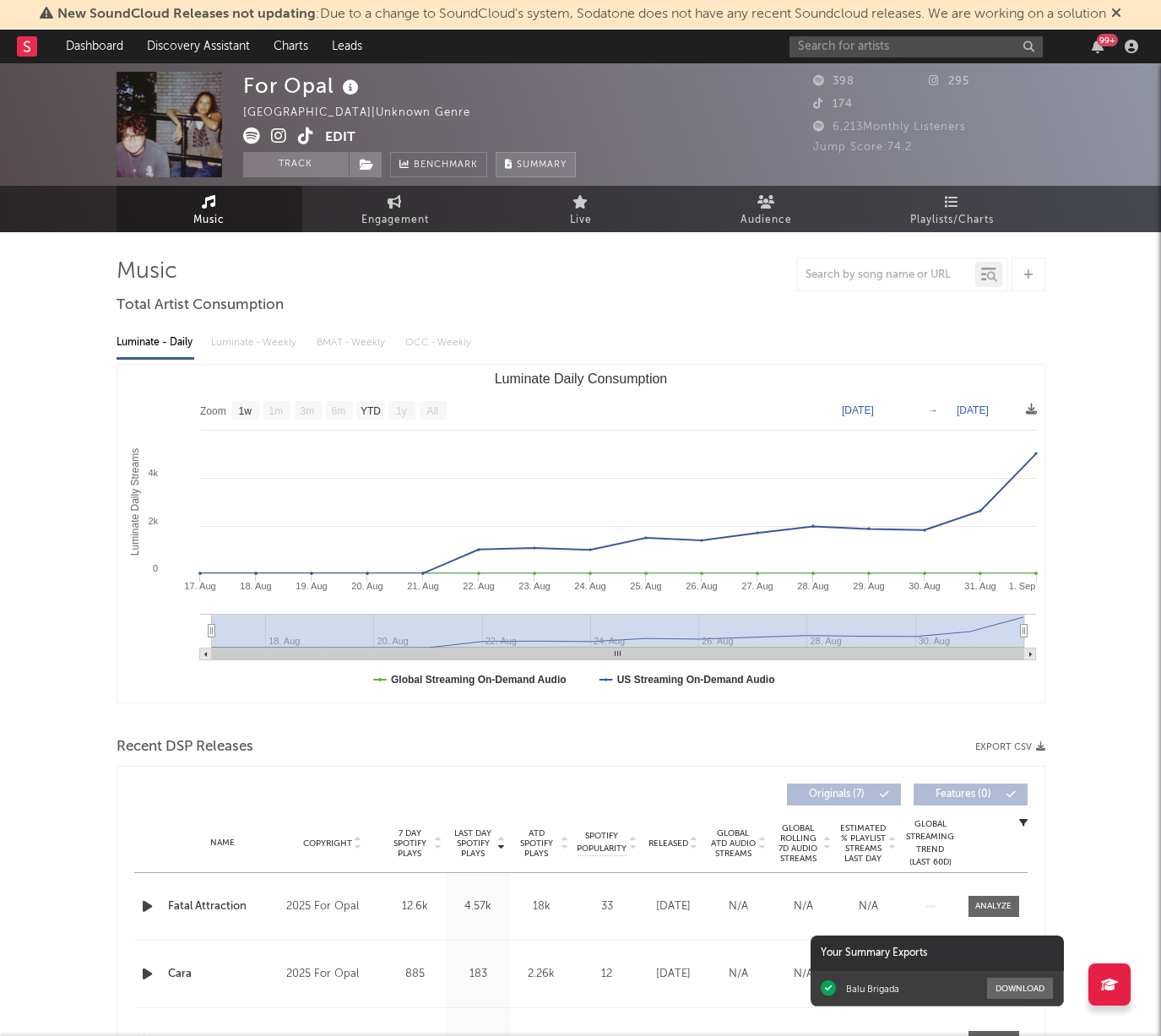
click at [553, 168] on span "Summary" at bounding box center [541, 165] width 50 height 9
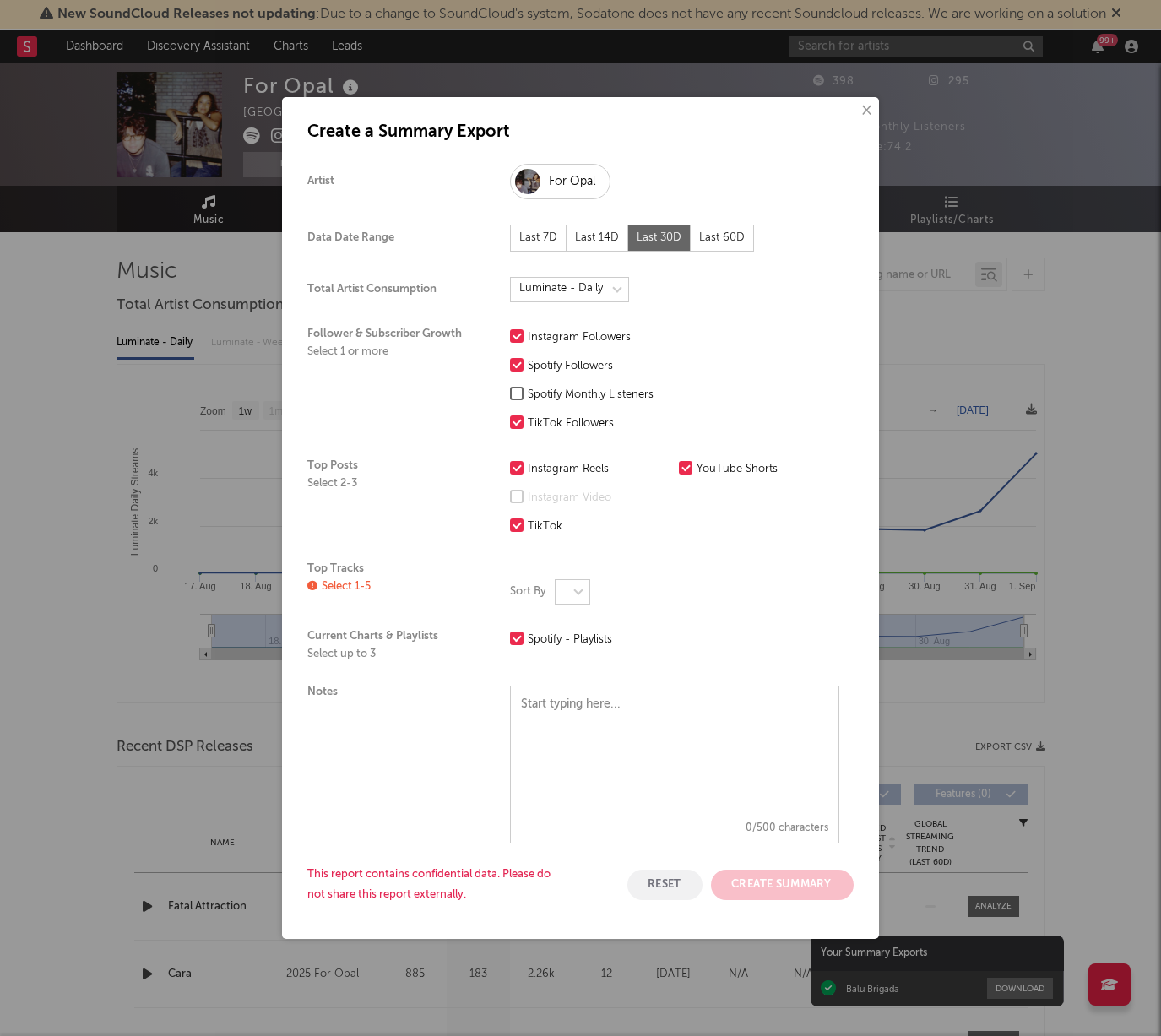
click at [549, 241] on div "Last 7D" at bounding box center [539, 237] width 57 height 27
click at [869, 114] on button "×" at bounding box center [866, 111] width 19 height 19
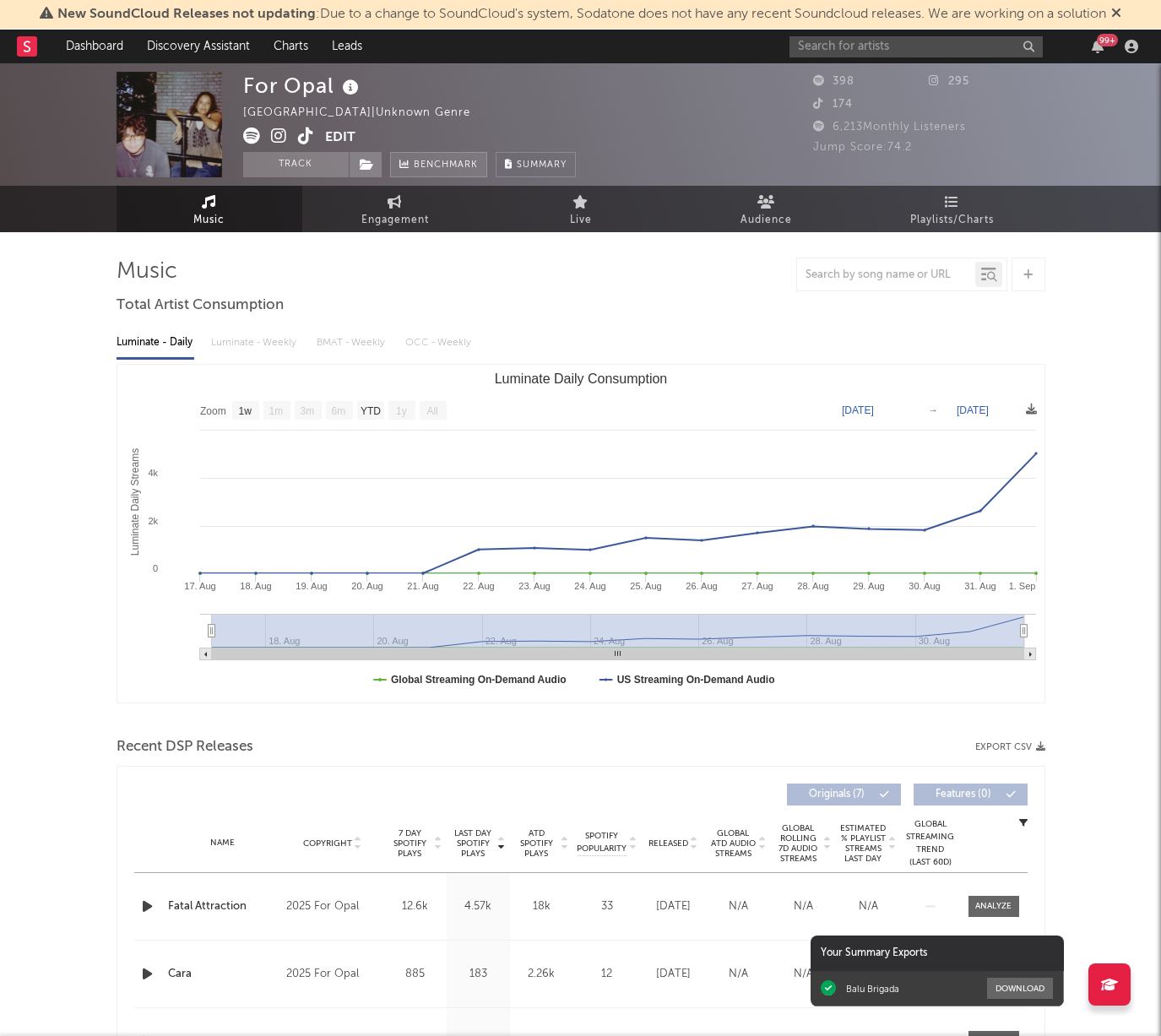
click at [464, 162] on span "Benchmark" at bounding box center [446, 166] width 64 height 21
click at [744, 287] on div at bounding box center [581, 274] width 929 height 34
click at [257, 340] on div "Luminate - Daily Luminate - Weekly BMAT - Weekly OCC - Weekly" at bounding box center [581, 342] width 929 height 28
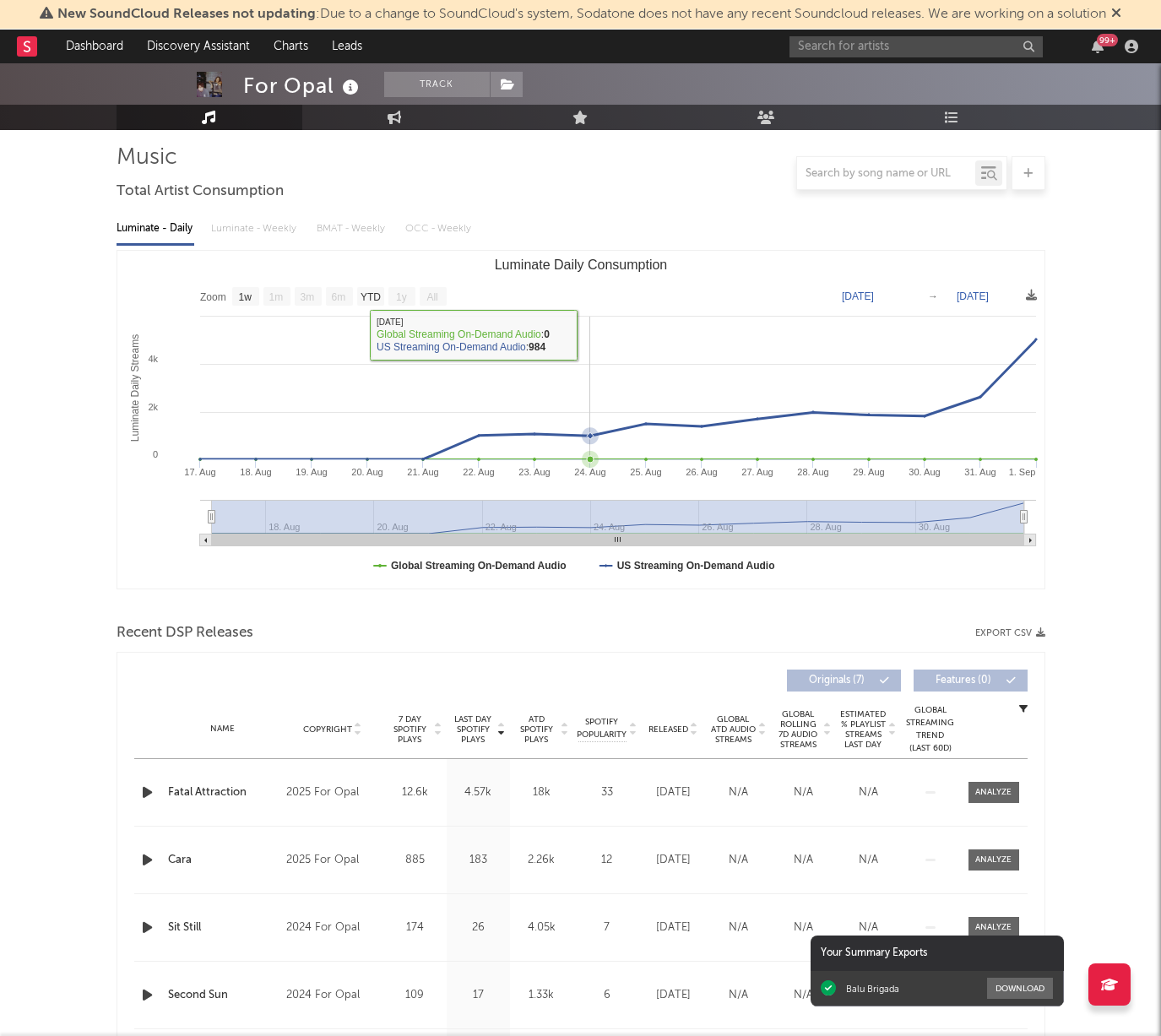
scroll to position [136, 0]
